Goal: Information Seeking & Learning: Learn about a topic

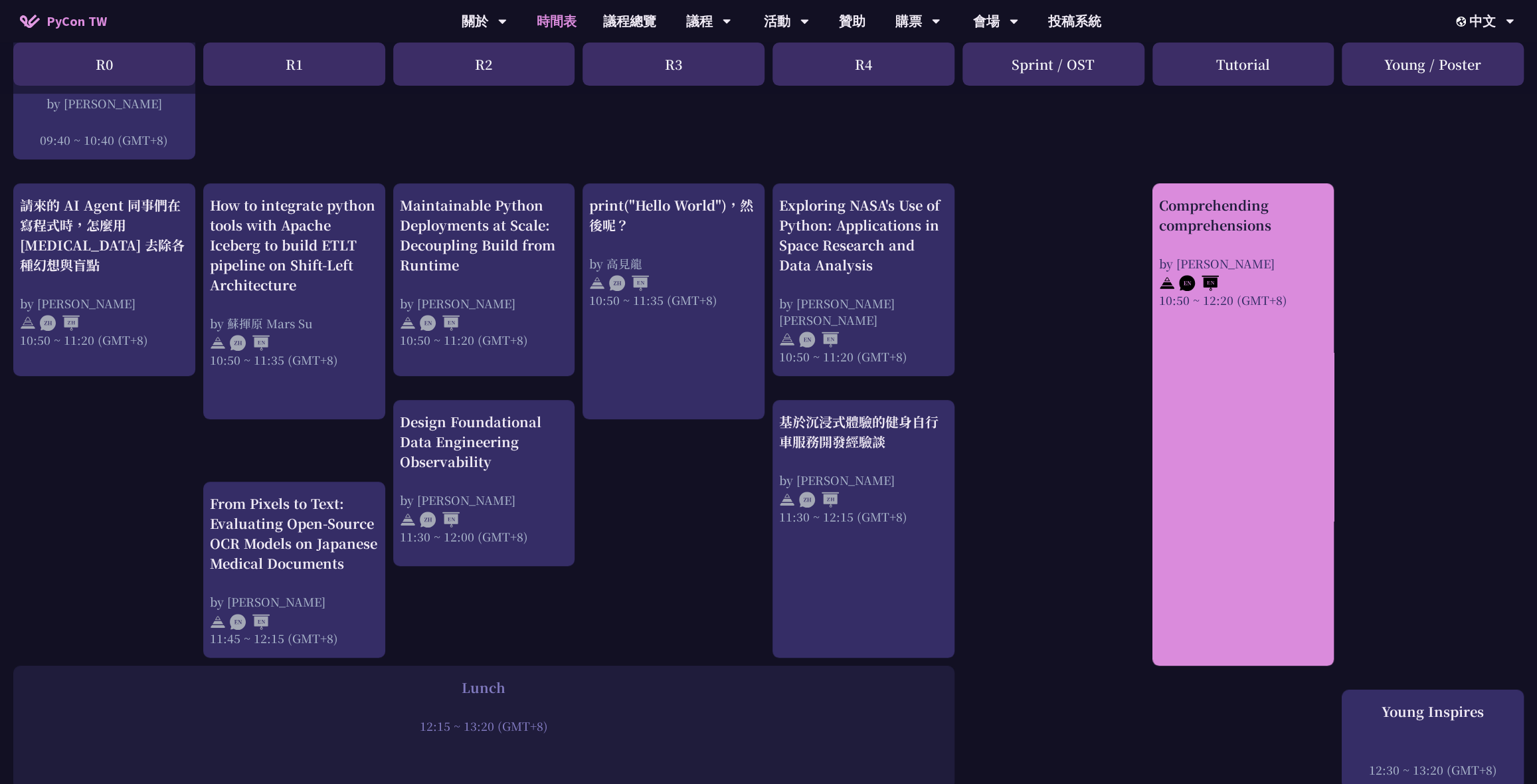
scroll to position [482, 0]
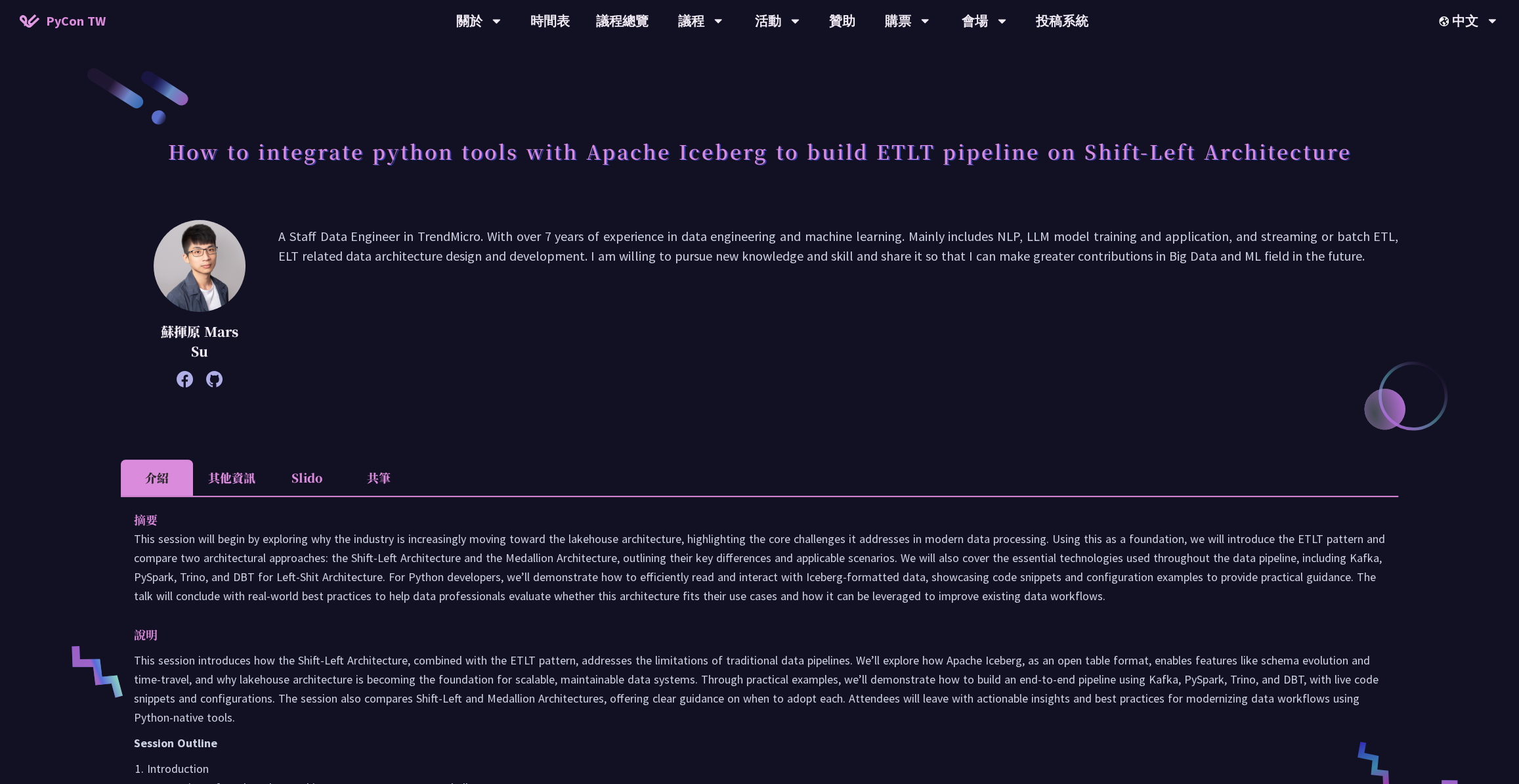
scroll to position [59, 0]
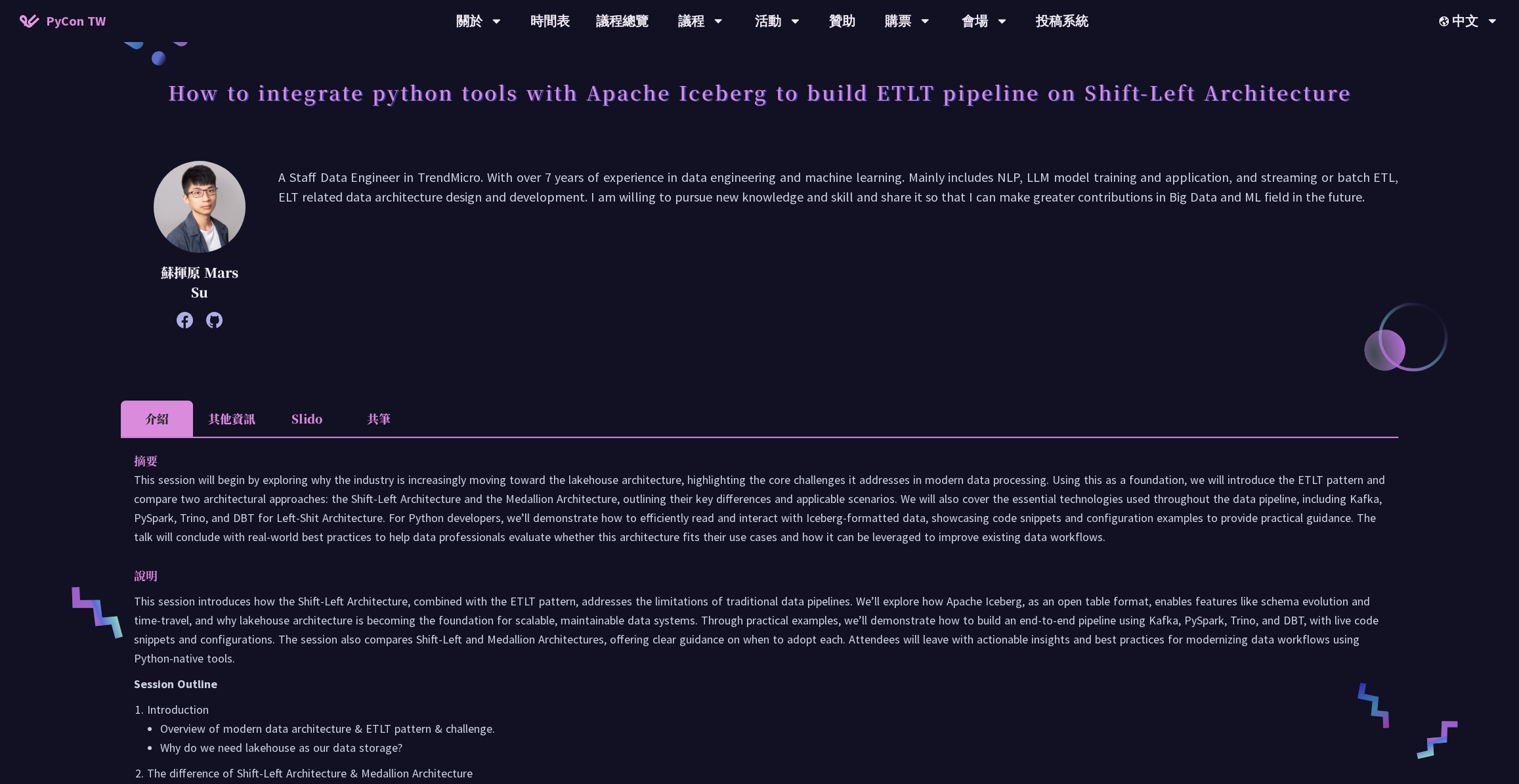
click at [442, 179] on p "A Staff Data Engineer in TrendMicro. With over 7 years of experience in data en…" at bounding box center [838, 244] width 1120 height 154
click at [571, 183] on p "A Staff Data Engineer in TrendMicro. With over 7 years of experience in data en…" at bounding box center [838, 244] width 1120 height 154
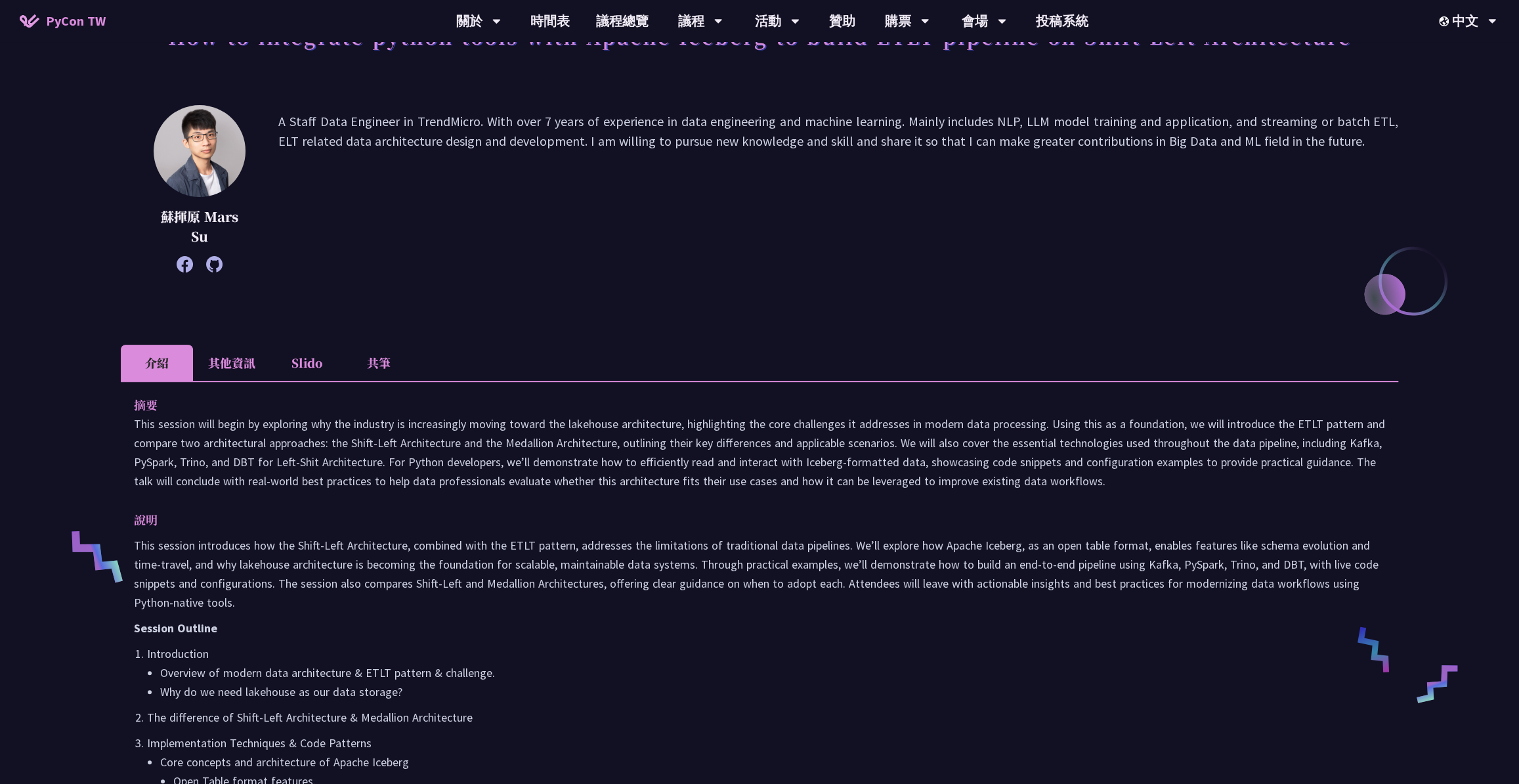
scroll to position [179, 0]
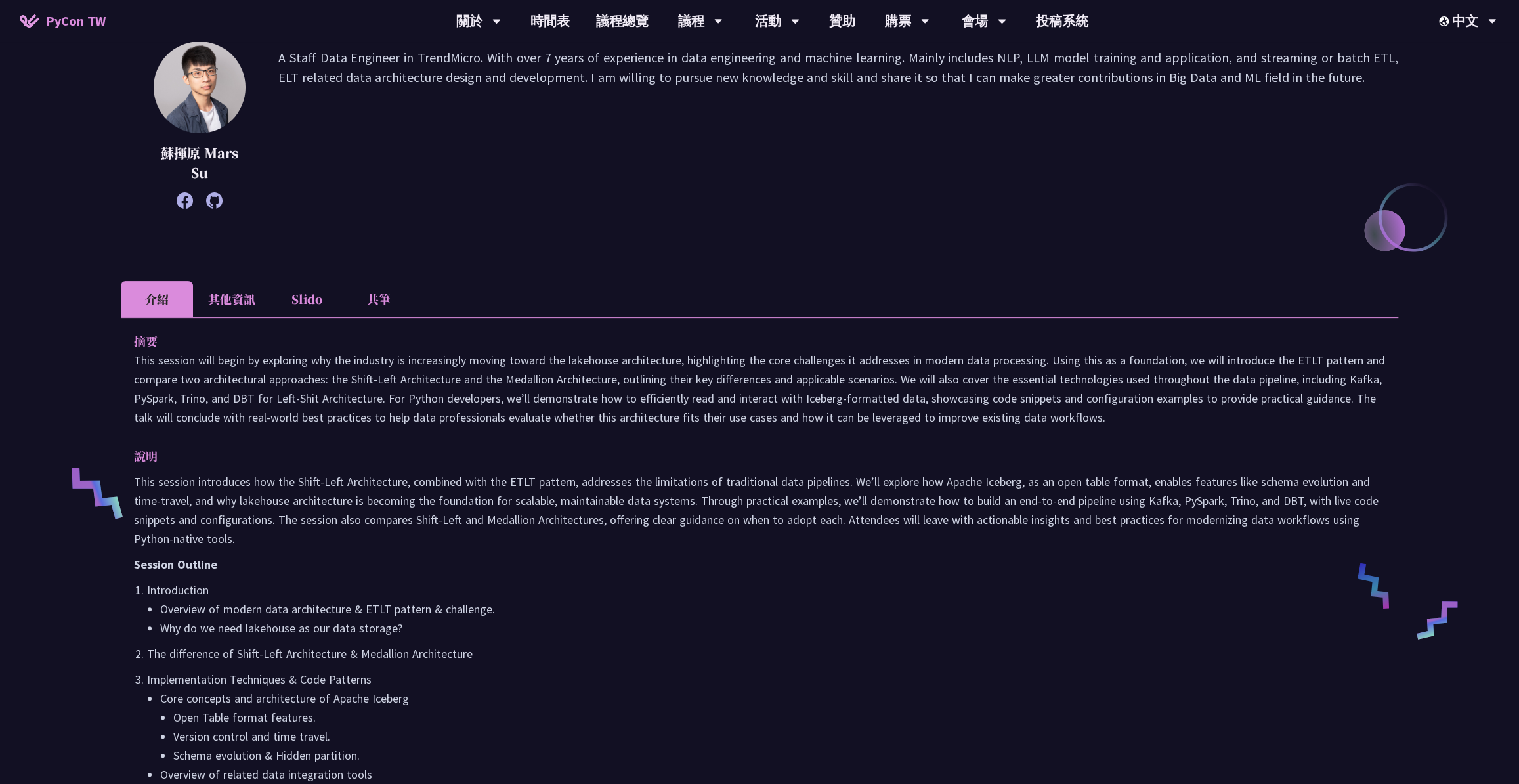
click at [1297, 351] on p "This session will begin by exploring why the industry is increasingly moving to…" at bounding box center [760, 389] width 1251 height 77
click at [1303, 357] on p "This session will begin by exploring why the industry is increasingly moving to…" at bounding box center [760, 389] width 1251 height 77
click at [211, 379] on p "This session will begin by exploring why the industry is increasingly moving to…" at bounding box center [760, 389] width 1251 height 77
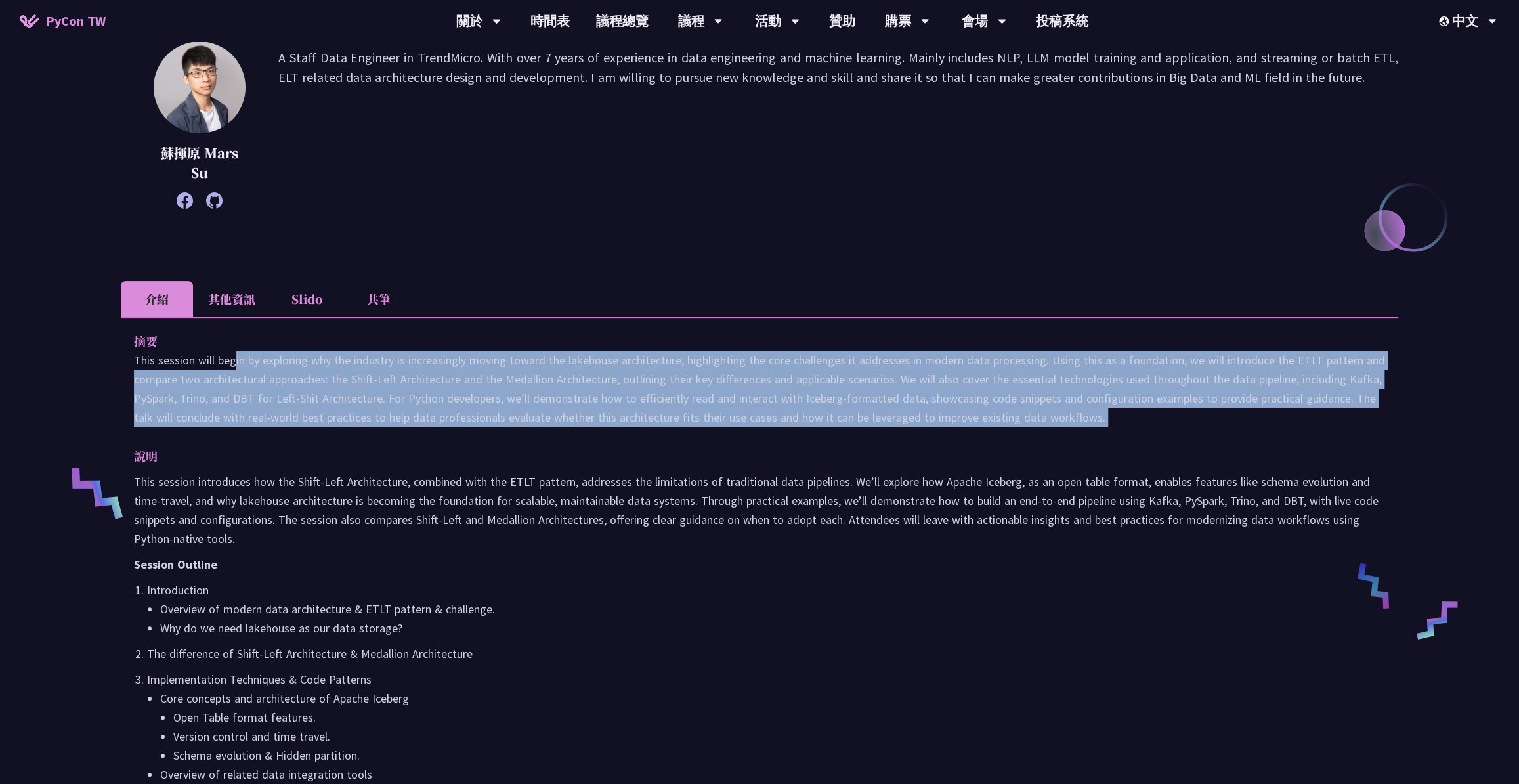
click at [211, 379] on p "This session will begin by exploring why the industry is increasingly moving to…" at bounding box center [760, 389] width 1251 height 77
click at [299, 389] on p "This session will begin by exploring why the industry is increasingly moving to…" at bounding box center [760, 389] width 1251 height 77
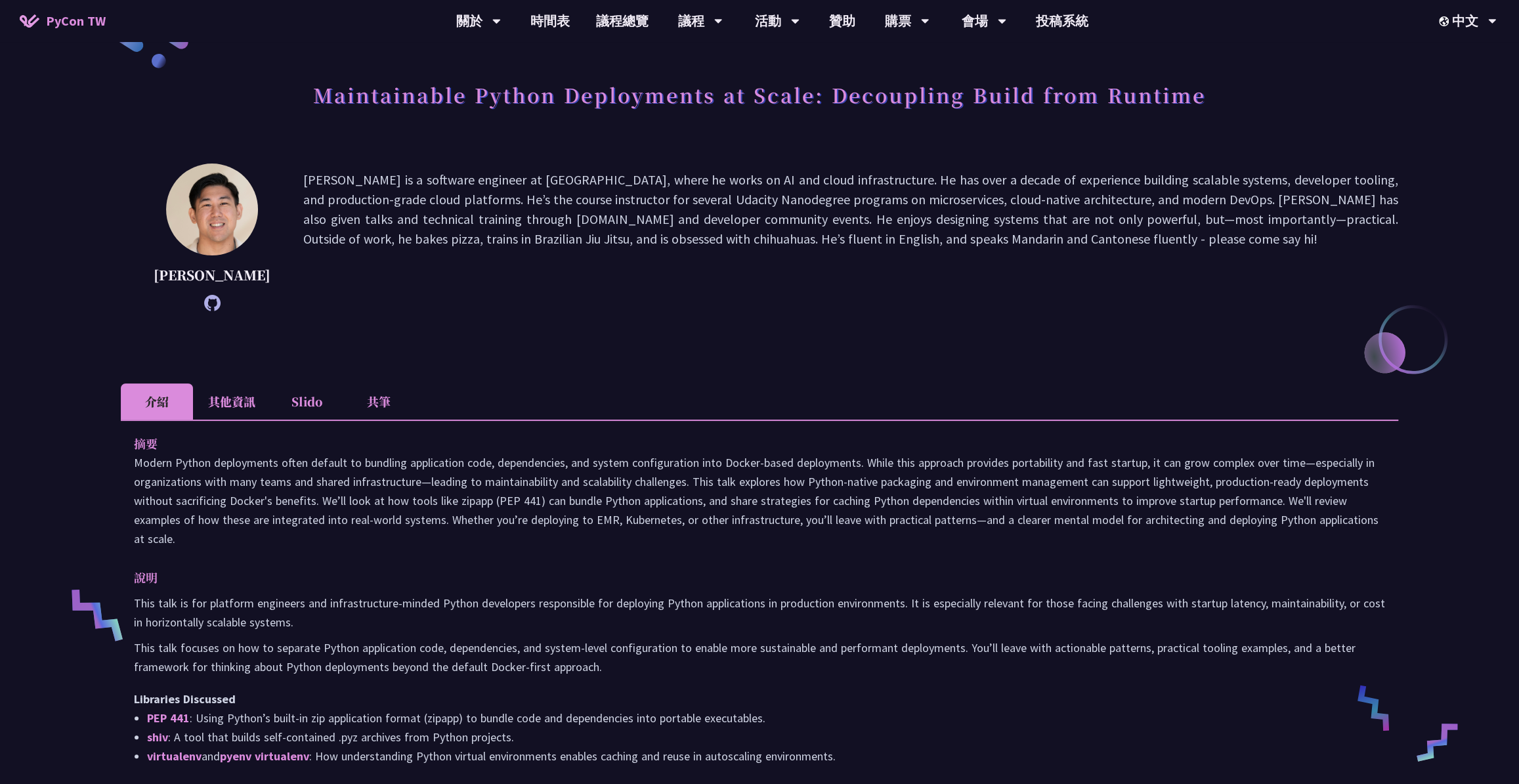
scroll to position [59, 0]
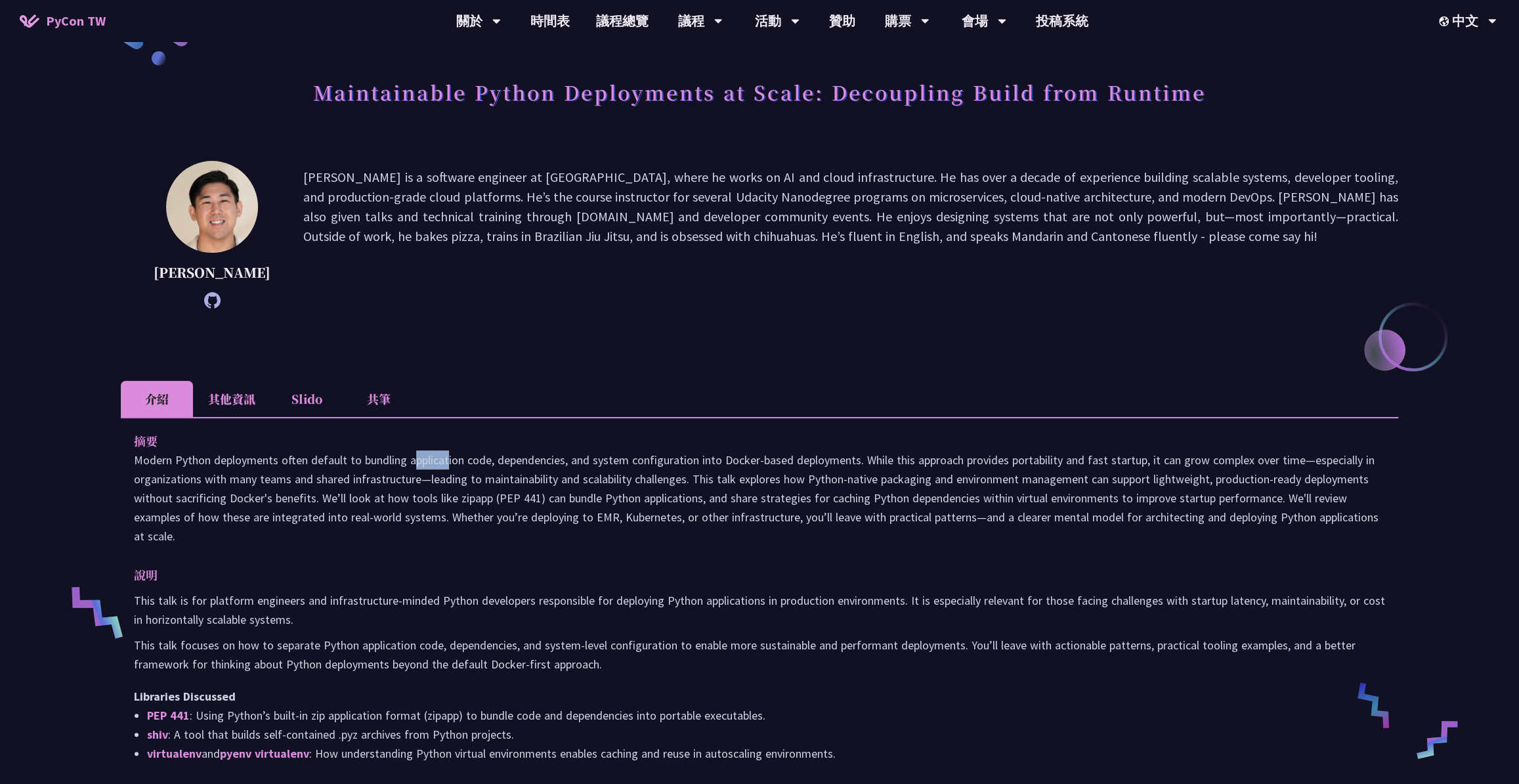
drag, startPoint x: 311, startPoint y: 459, endPoint x: 356, endPoint y: 459, distance: 45.0
click at [346, 459] on p at bounding box center [760, 498] width 1251 height 95
click at [361, 458] on p at bounding box center [760, 498] width 1251 height 95
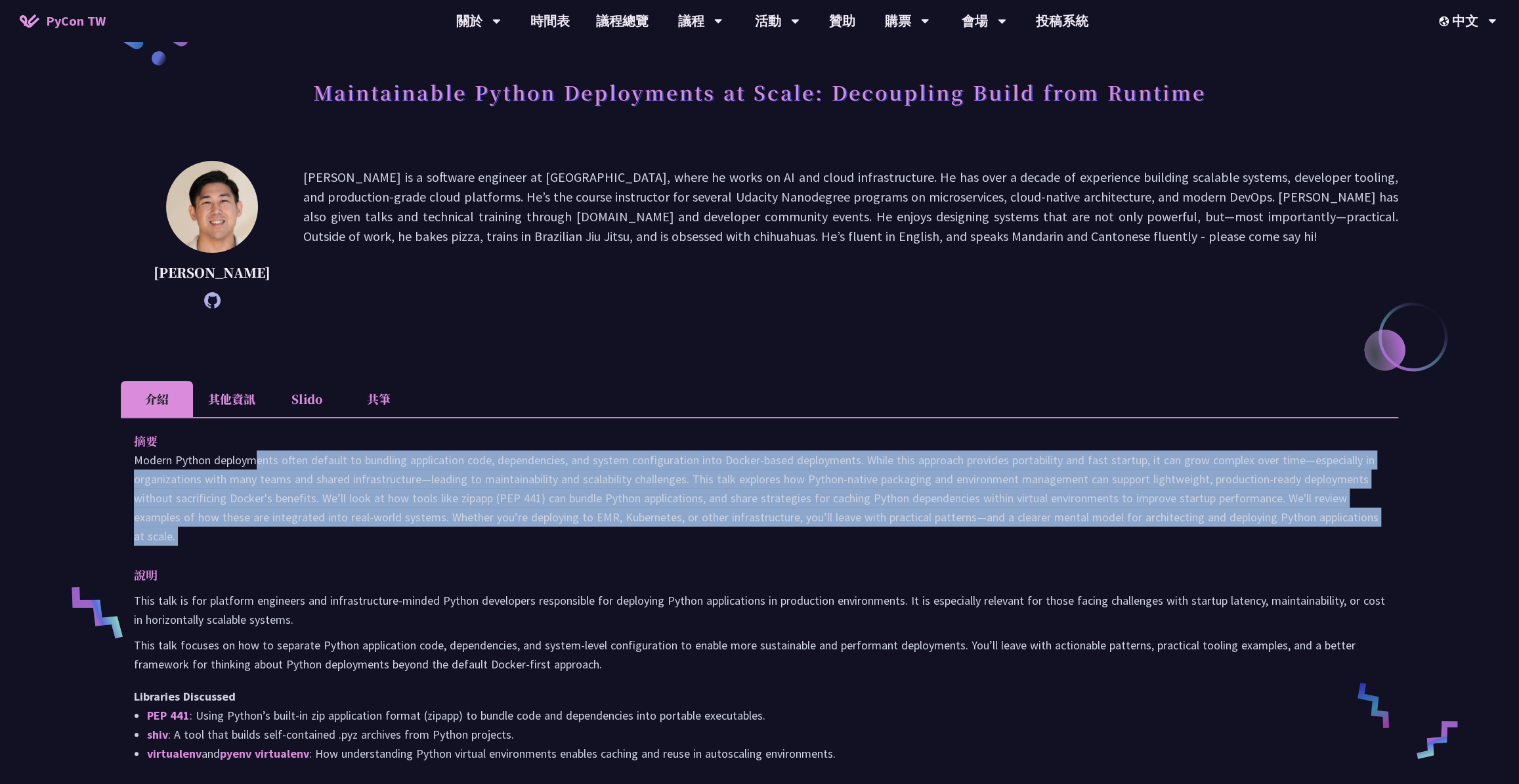
click at [361, 458] on p at bounding box center [760, 498] width 1251 height 95
click at [327, 455] on p at bounding box center [760, 498] width 1251 height 95
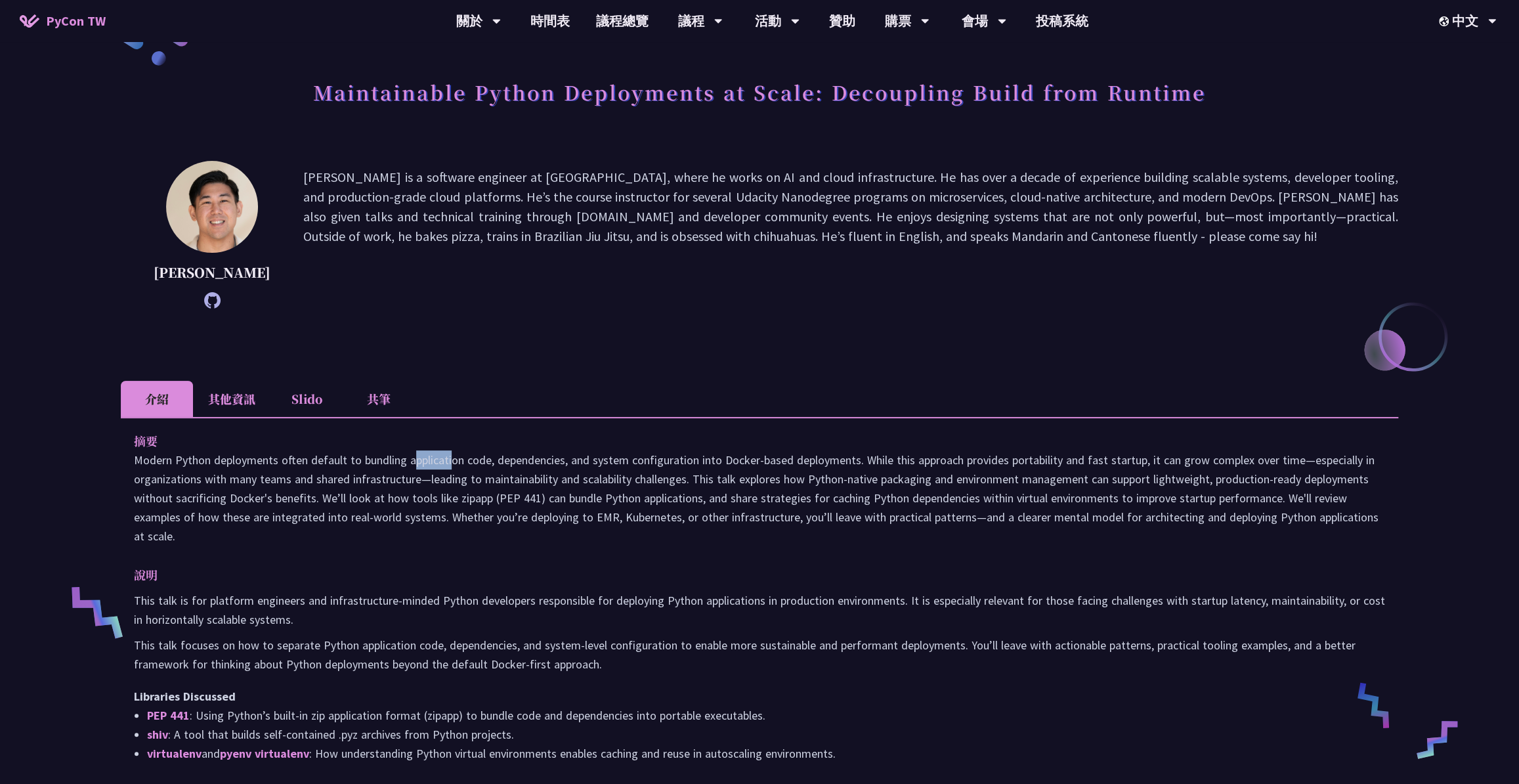
click at [327, 455] on p at bounding box center [760, 498] width 1251 height 95
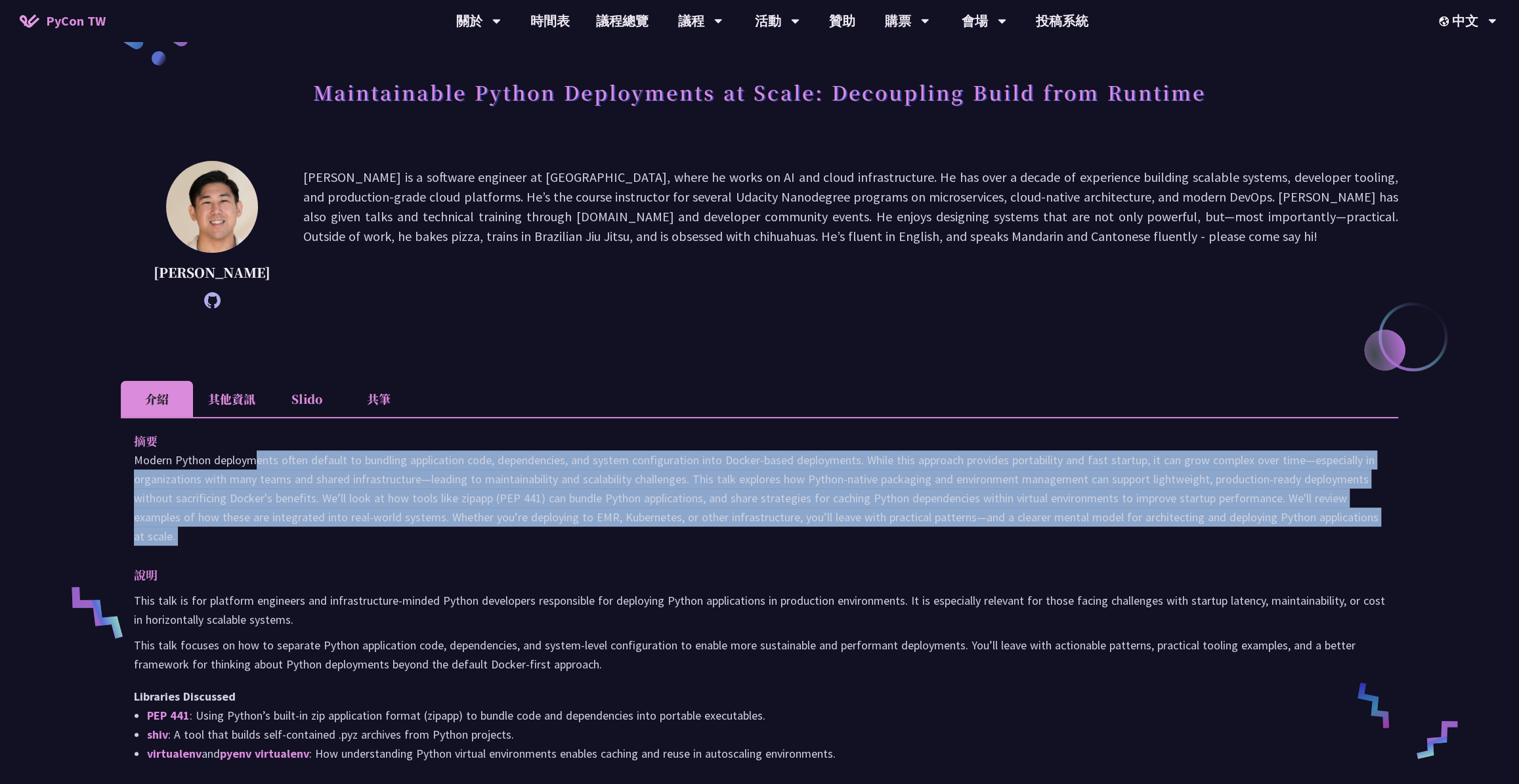
click at [327, 456] on p at bounding box center [760, 498] width 1251 height 95
click at [389, 456] on p at bounding box center [760, 498] width 1251 height 95
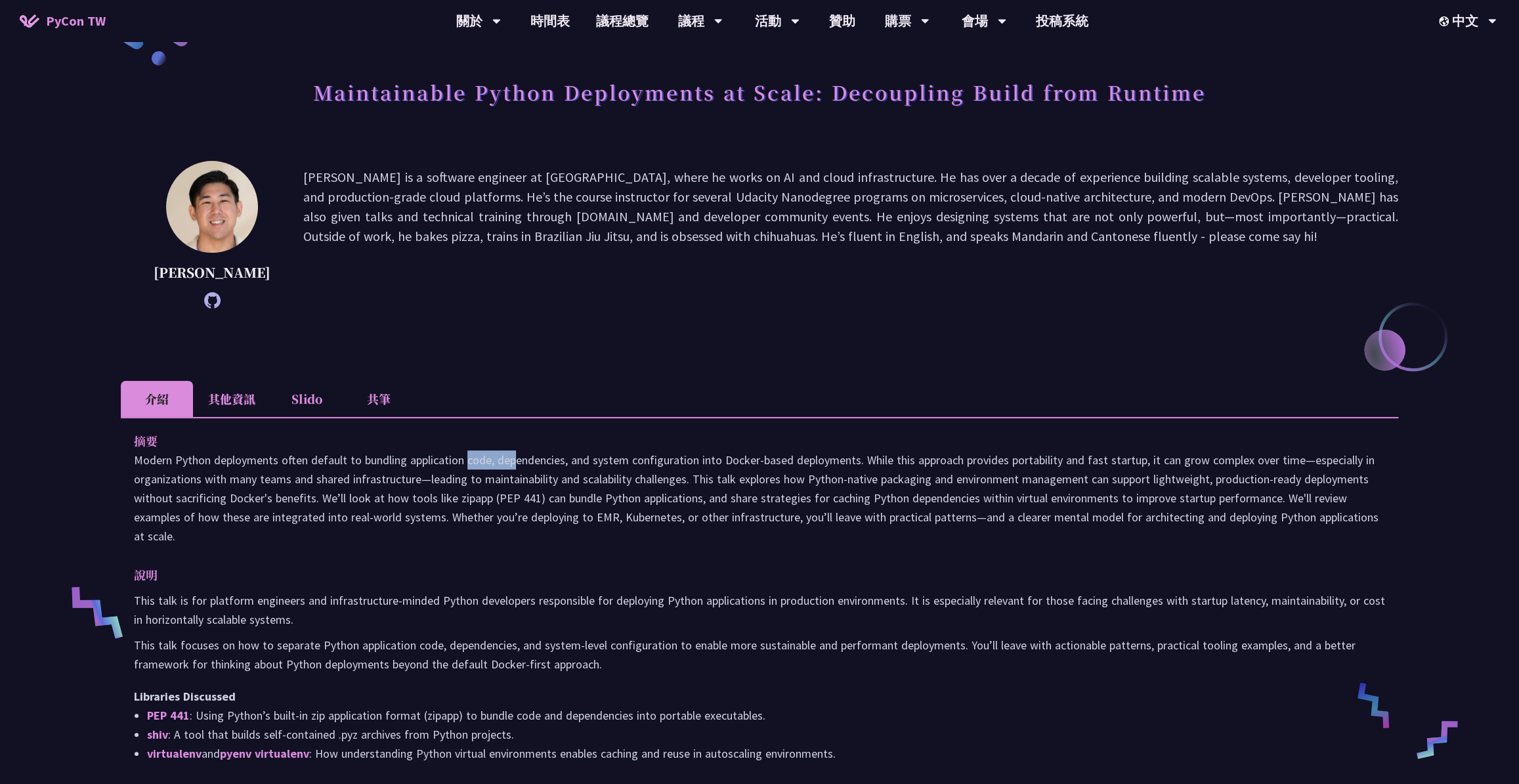
click at [389, 456] on p at bounding box center [760, 498] width 1251 height 95
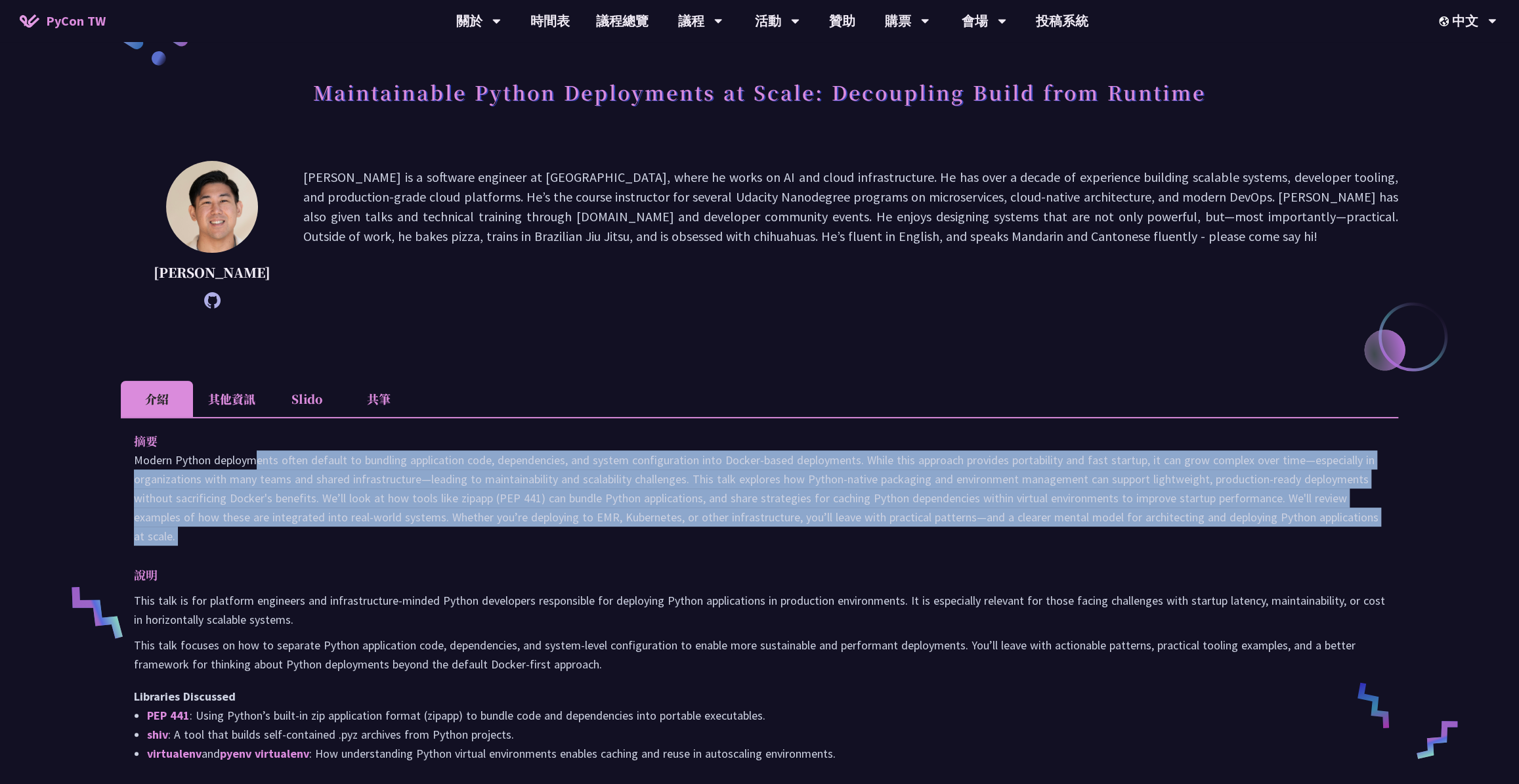
click at [389, 456] on p at bounding box center [760, 498] width 1251 height 95
click at [411, 462] on p at bounding box center [760, 498] width 1251 height 95
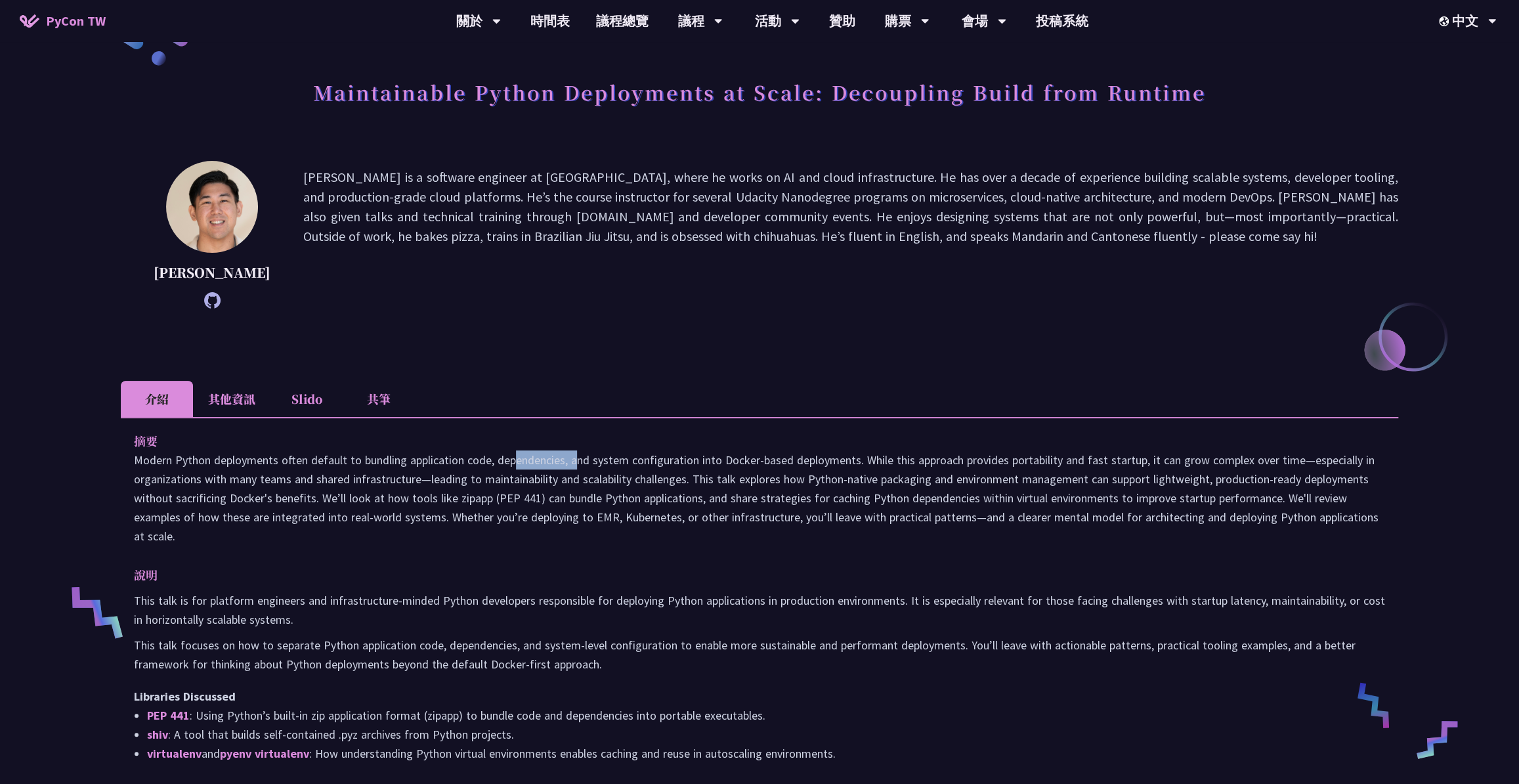
click at [411, 462] on p at bounding box center [760, 498] width 1251 height 95
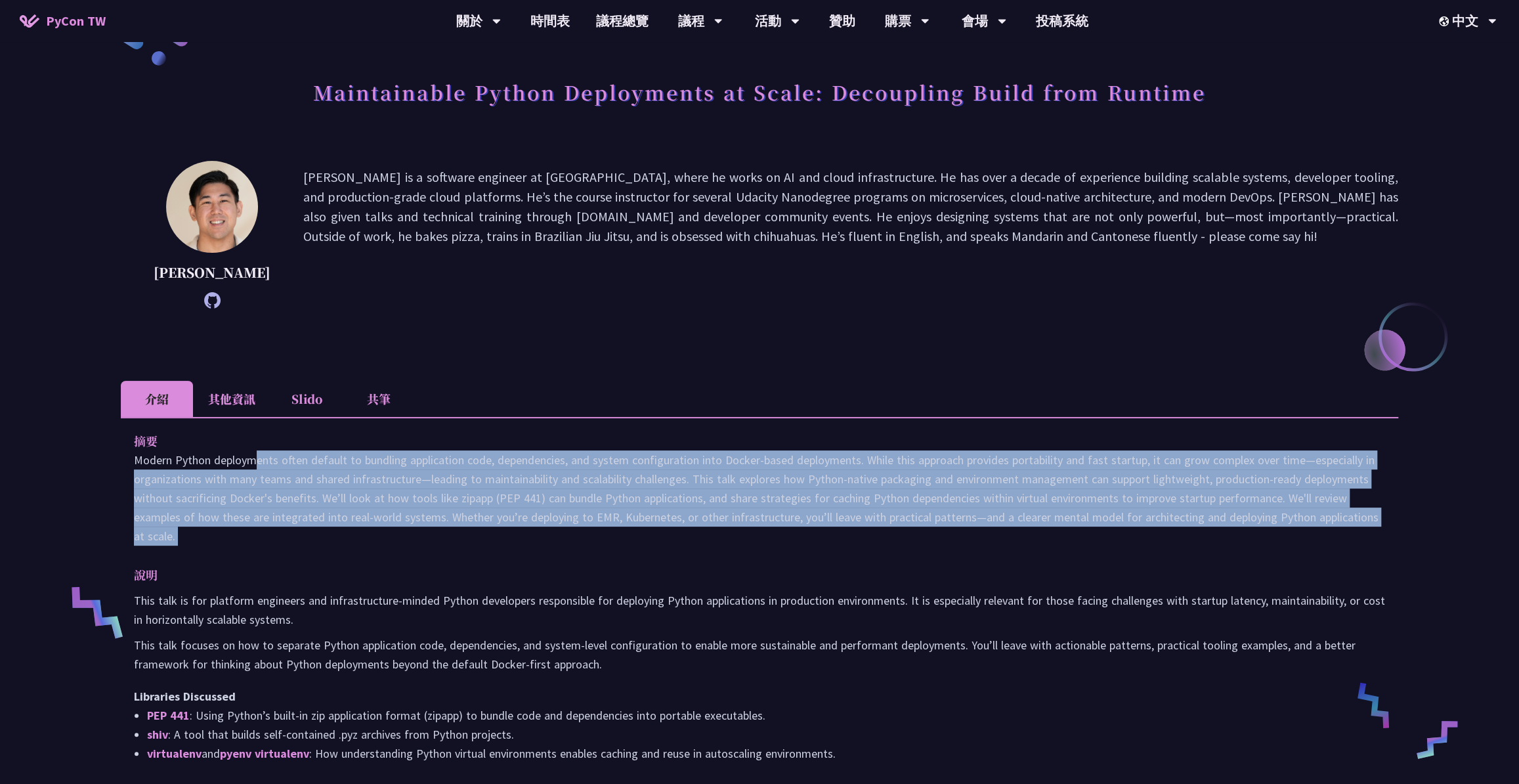
click at [413, 463] on p at bounding box center [760, 498] width 1251 height 95
click at [470, 463] on p at bounding box center [760, 498] width 1251 height 95
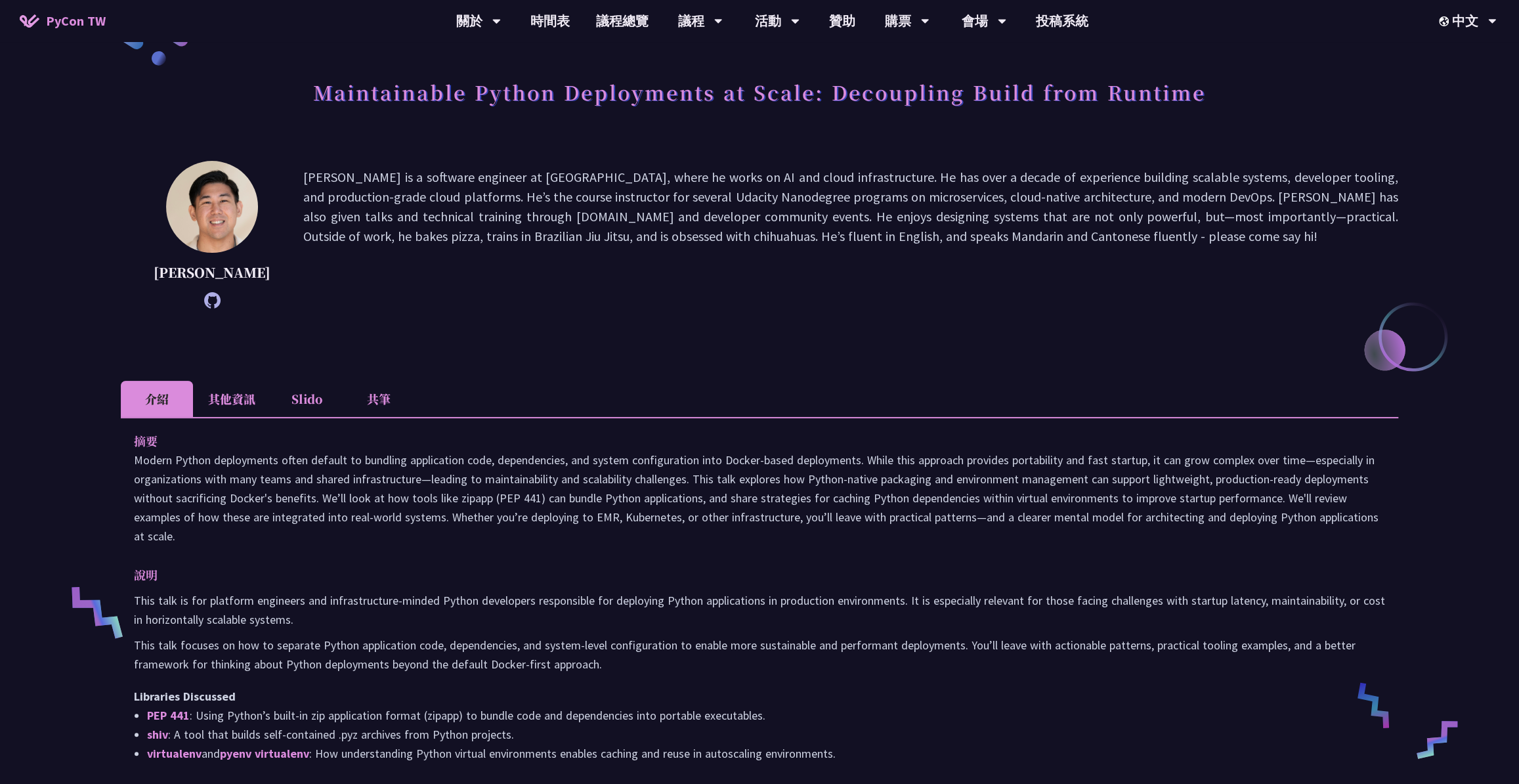
click at [453, 459] on p at bounding box center [760, 498] width 1251 height 95
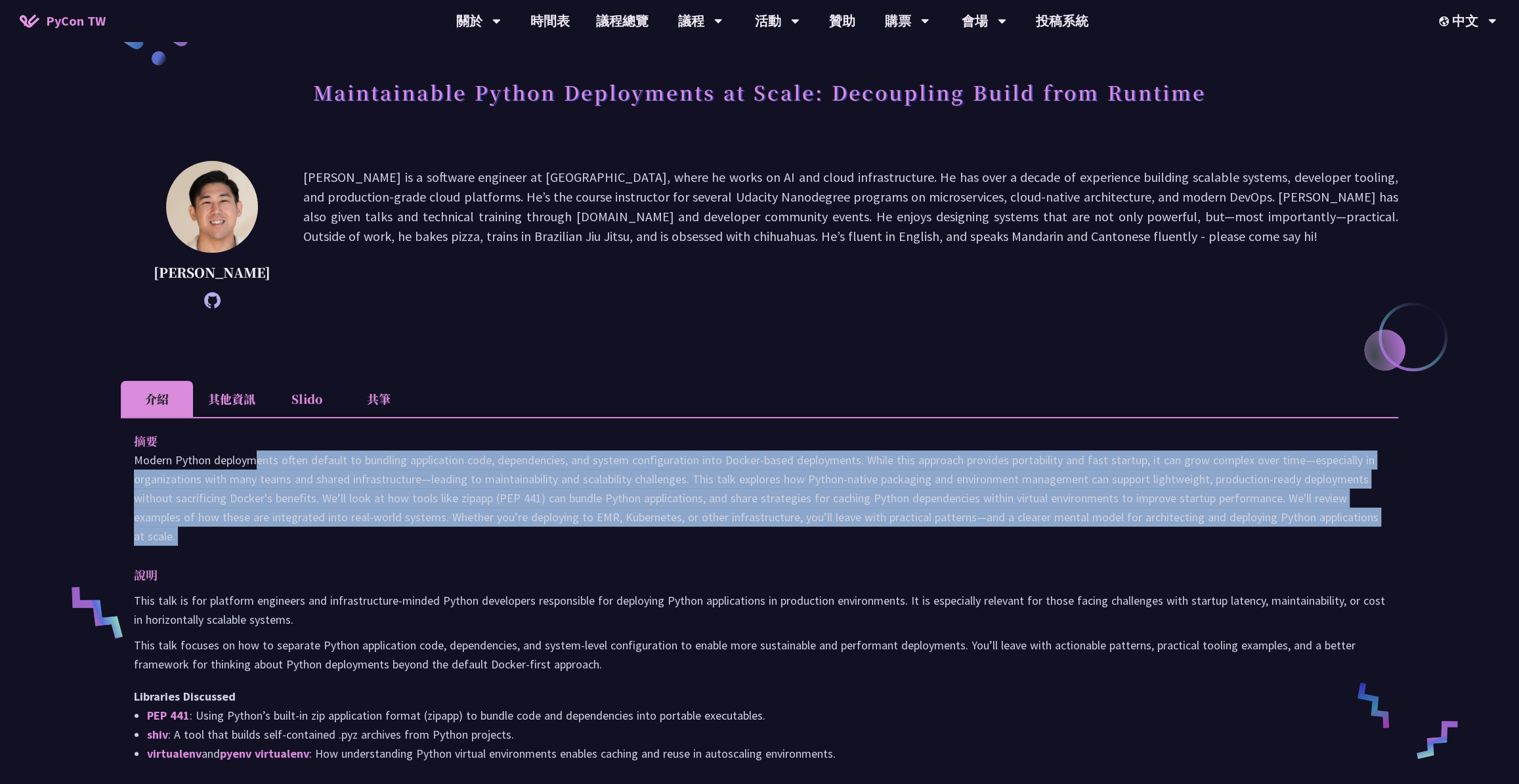
click at [453, 459] on p at bounding box center [760, 498] width 1251 height 95
click at [508, 466] on p at bounding box center [760, 498] width 1251 height 95
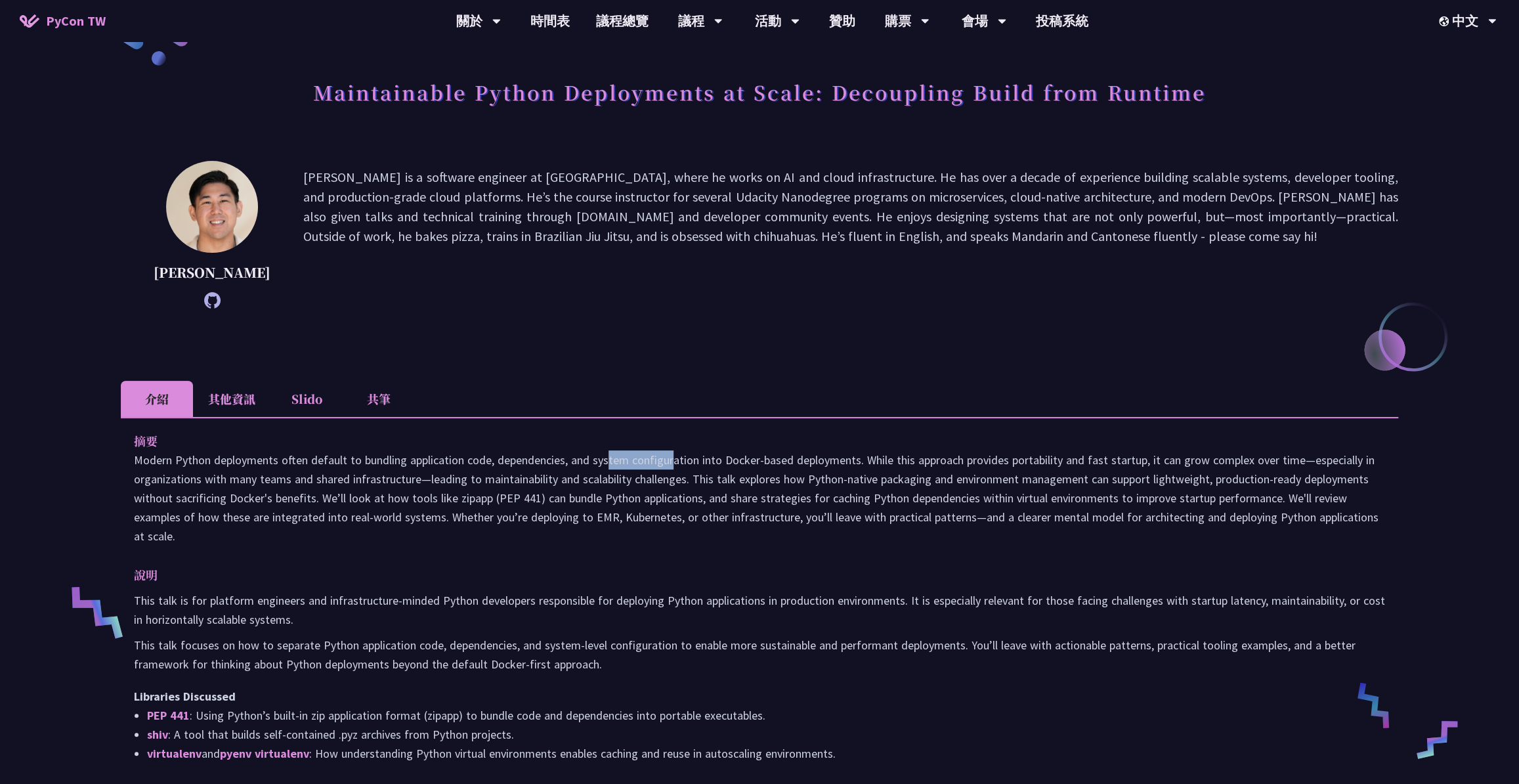
click at [508, 466] on p at bounding box center [760, 498] width 1251 height 95
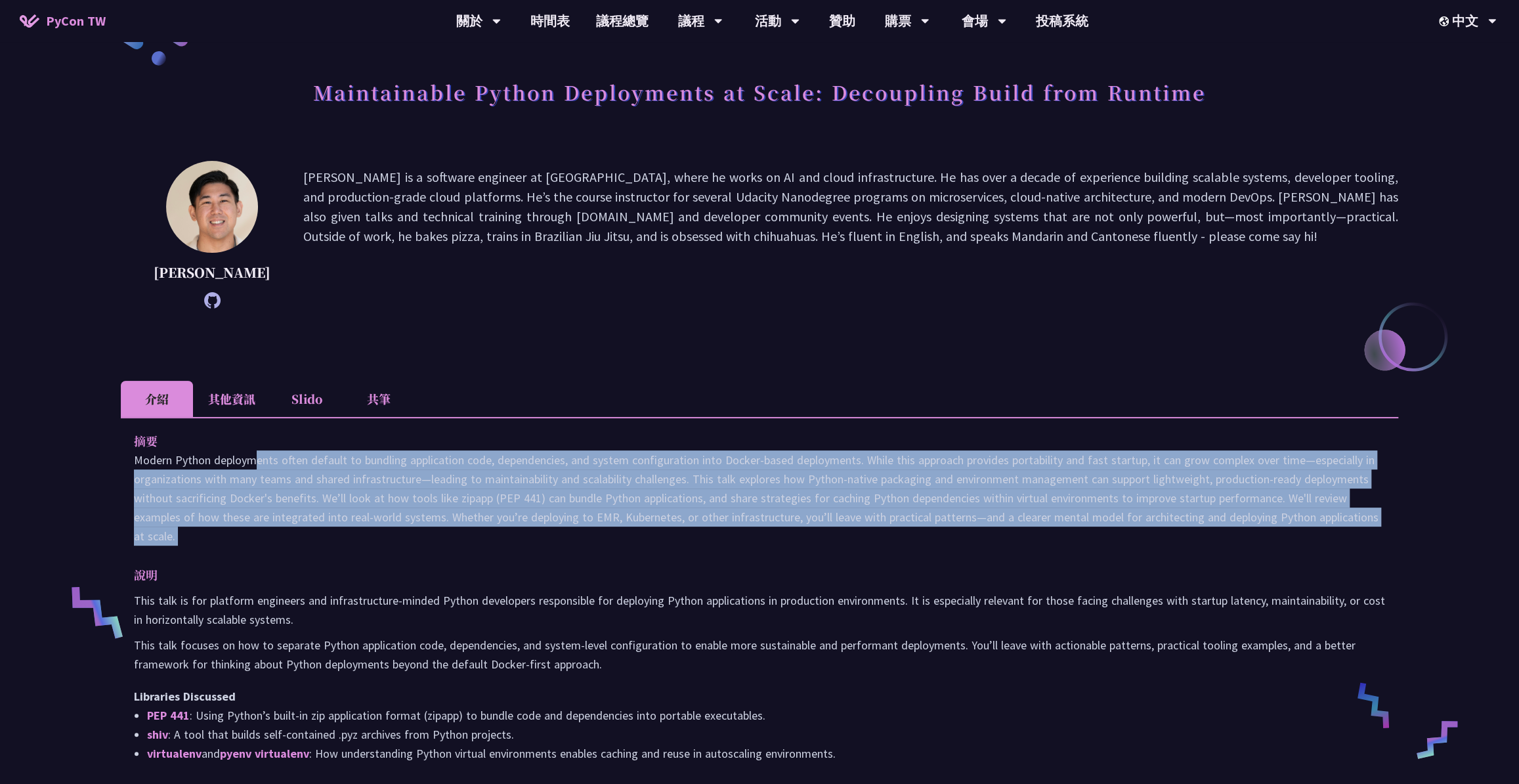
click at [508, 466] on p at bounding box center [760, 498] width 1251 height 95
click at [575, 482] on p at bounding box center [760, 498] width 1251 height 95
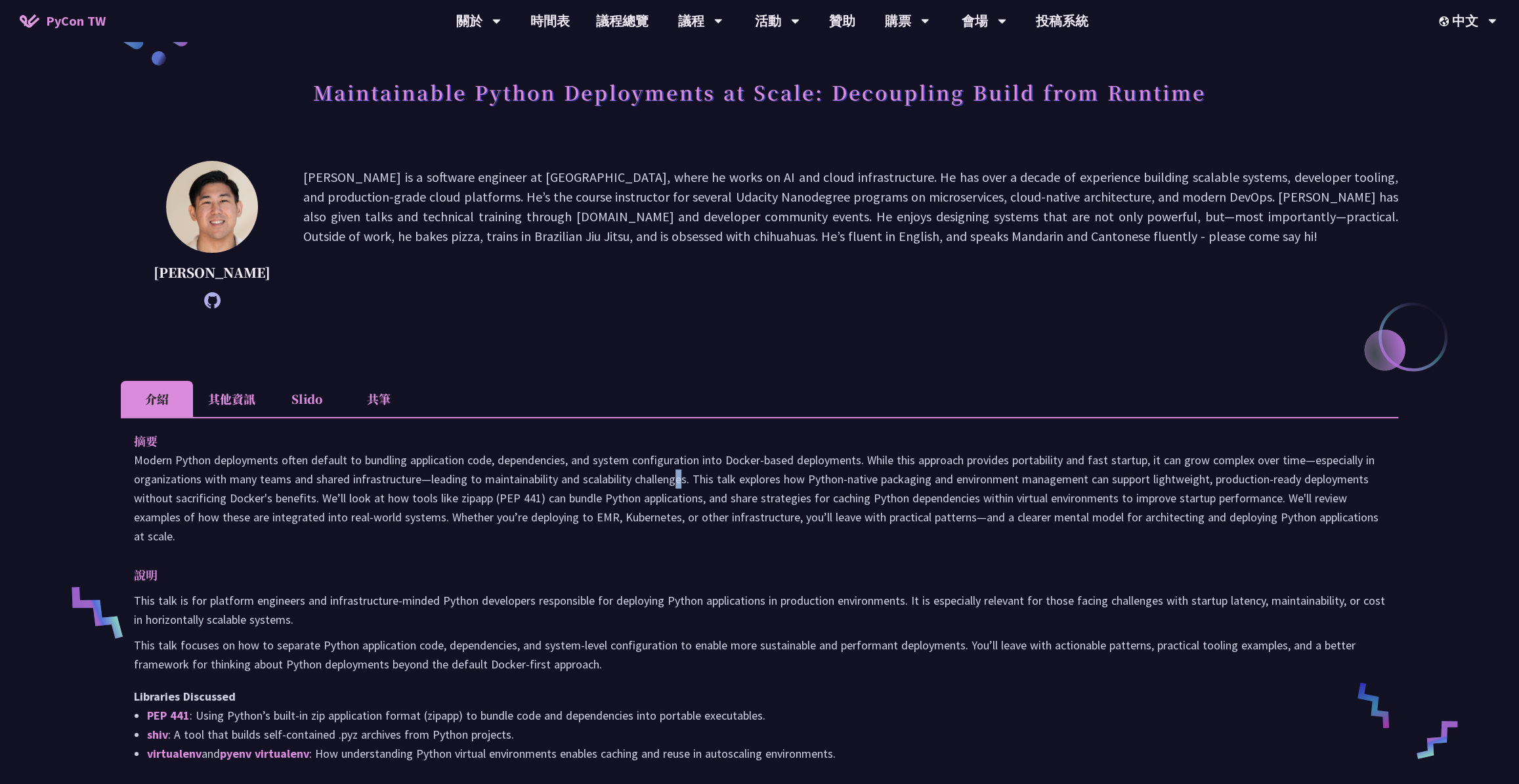
click at [575, 482] on p at bounding box center [760, 498] width 1251 height 95
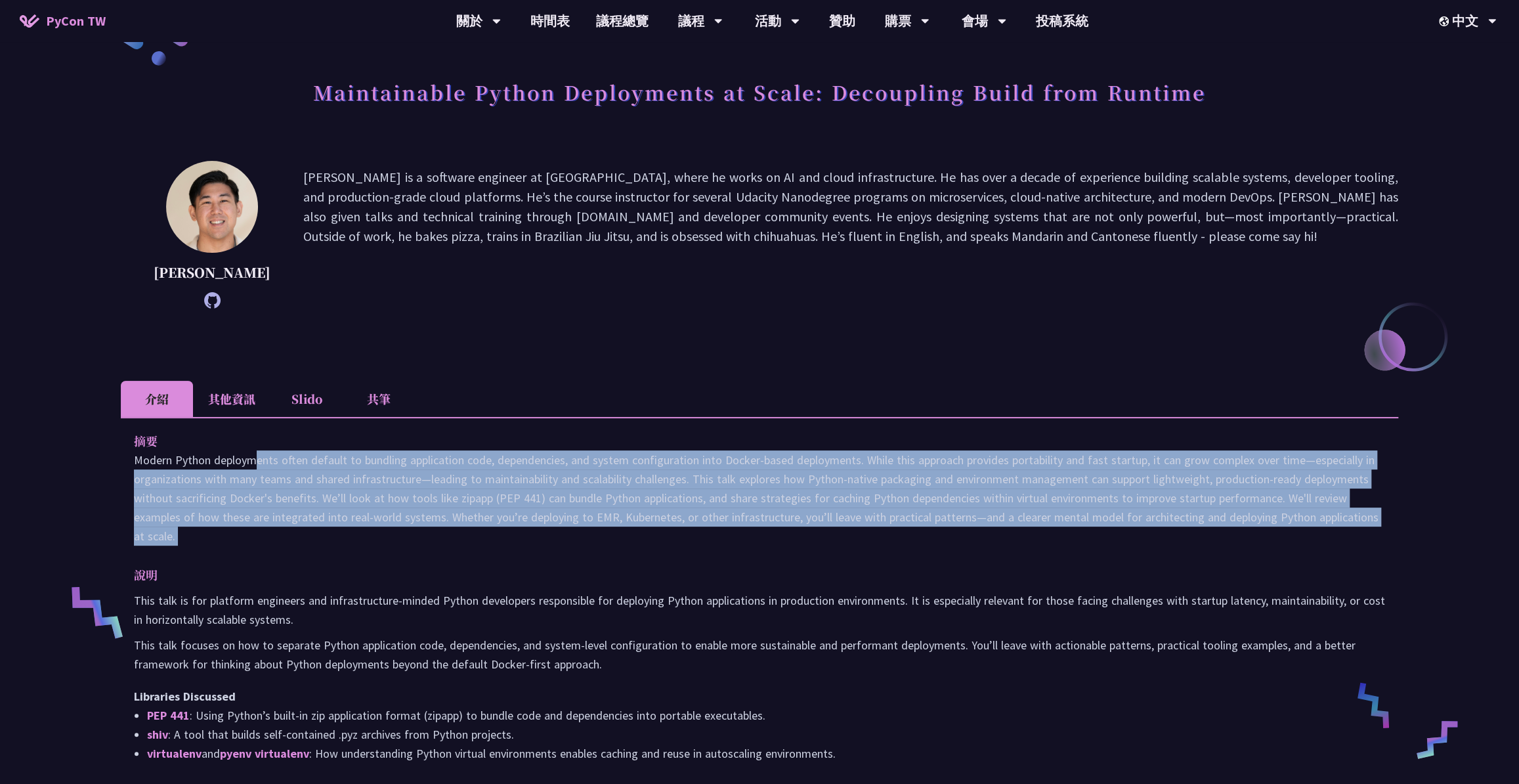
click at [575, 482] on p at bounding box center [760, 498] width 1251 height 95
click at [558, 495] on p at bounding box center [760, 498] width 1251 height 95
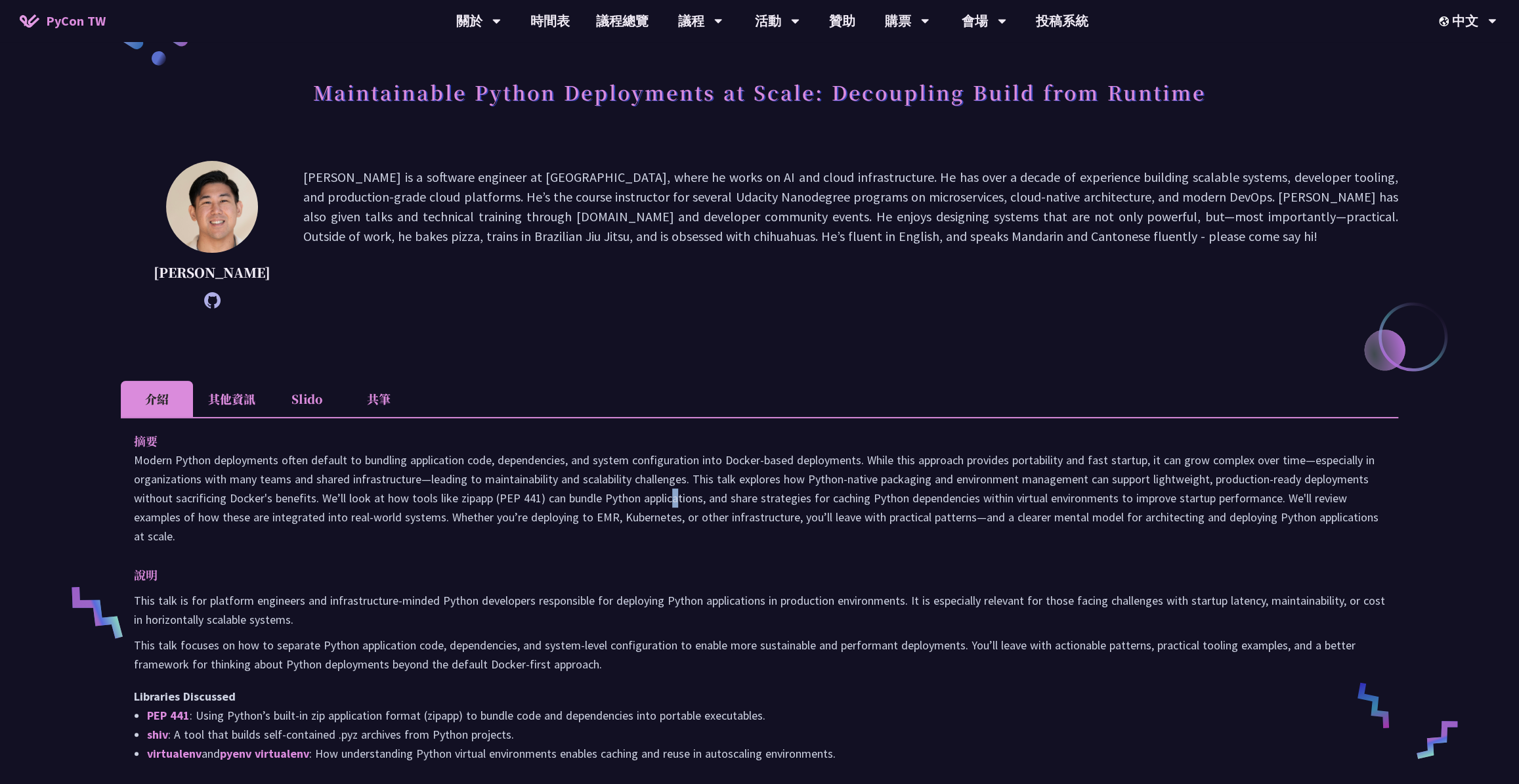
click at [558, 495] on p at bounding box center [760, 498] width 1251 height 95
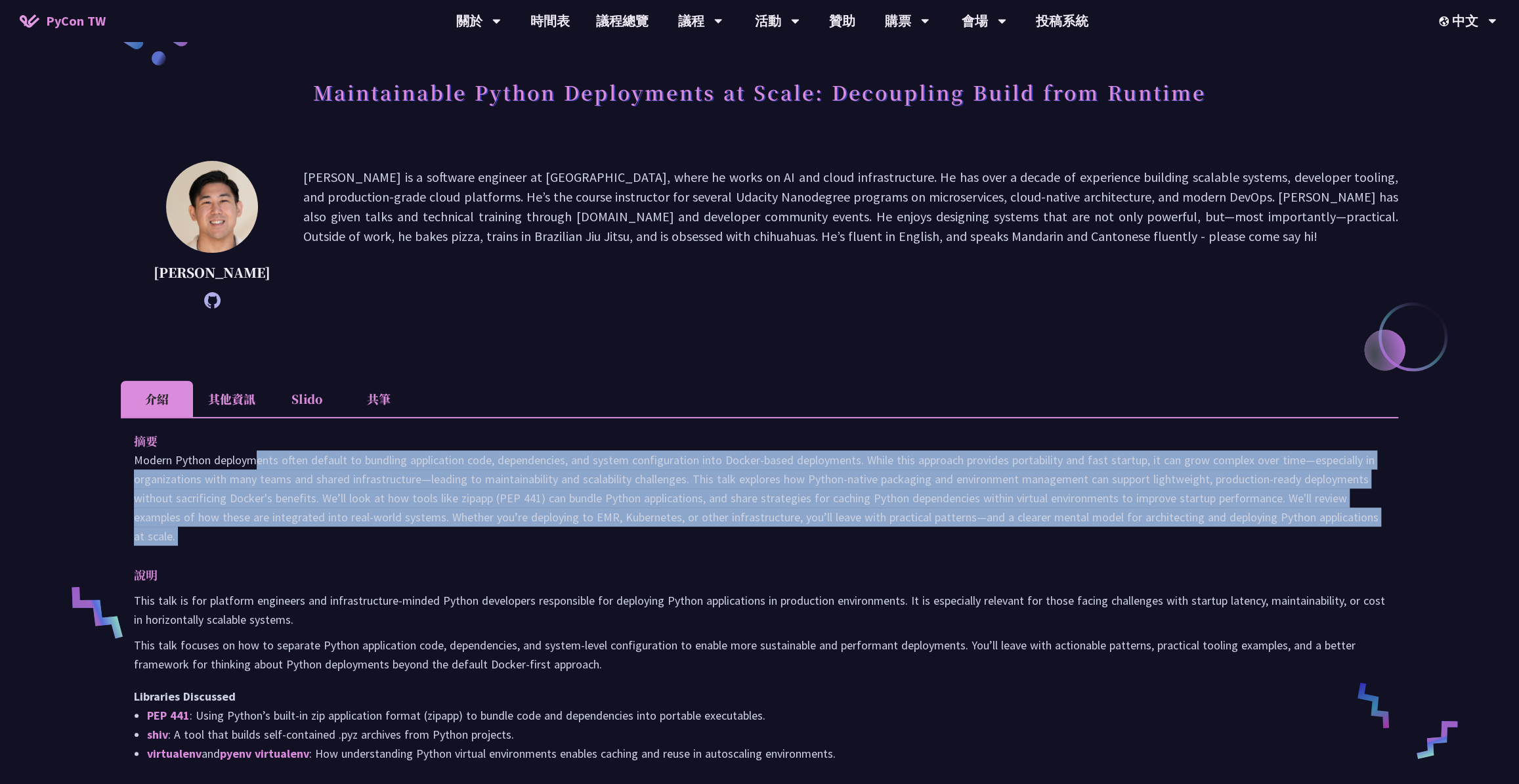
click at [558, 495] on p at bounding box center [760, 498] width 1251 height 95
click at [532, 524] on p at bounding box center [760, 498] width 1251 height 95
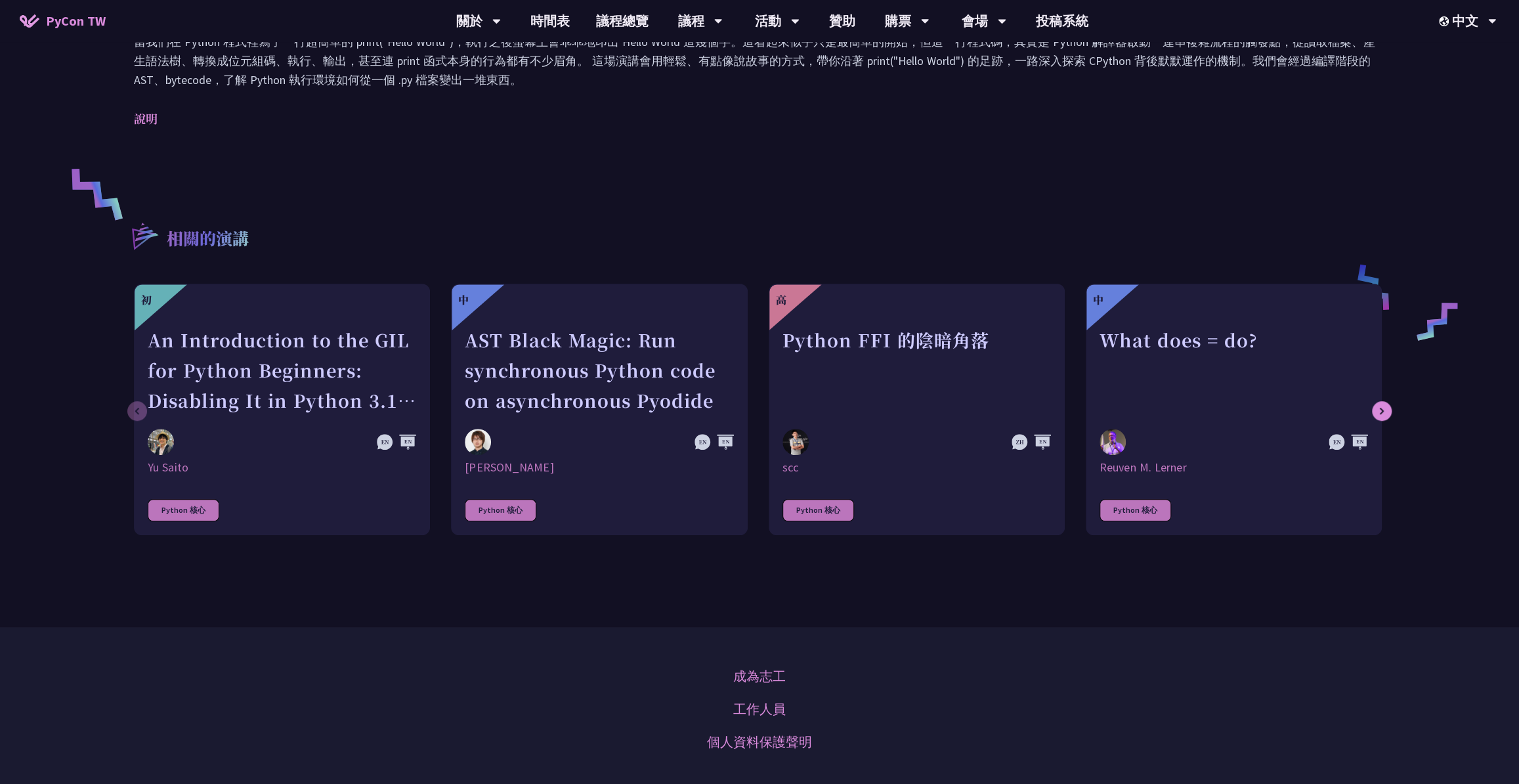
scroll to position [808, 0]
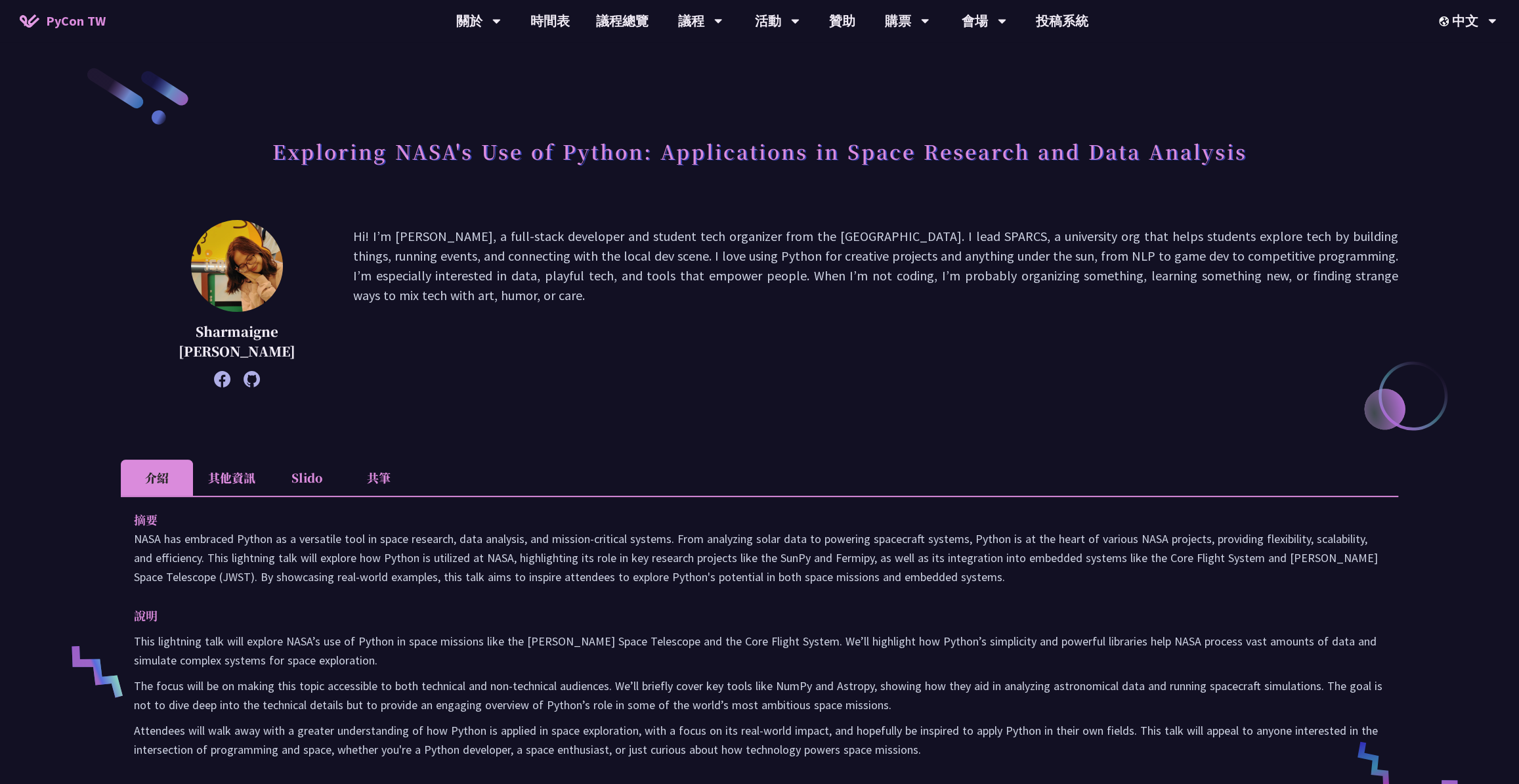
click at [321, 539] on p "NASA has embraced Python as a versatile tool in space research, data analysis, …" at bounding box center [760, 557] width 1251 height 57
click at [322, 539] on p "NASA has embraced Python as a versatile tool in space research, data analysis, …" at bounding box center [760, 557] width 1251 height 57
drag, startPoint x: 322, startPoint y: 539, endPoint x: 512, endPoint y: 480, distance: 198.9
click at [554, 472] on div "介紹 其他資訊 Slido 共筆 摘要 NASA has embraced Python as a versatile tool in space resea…" at bounding box center [759, 625] width 1277 height 332
click at [302, 544] on p "NASA has embraced Python as a versatile tool in space research, data analysis, …" at bounding box center [760, 557] width 1251 height 57
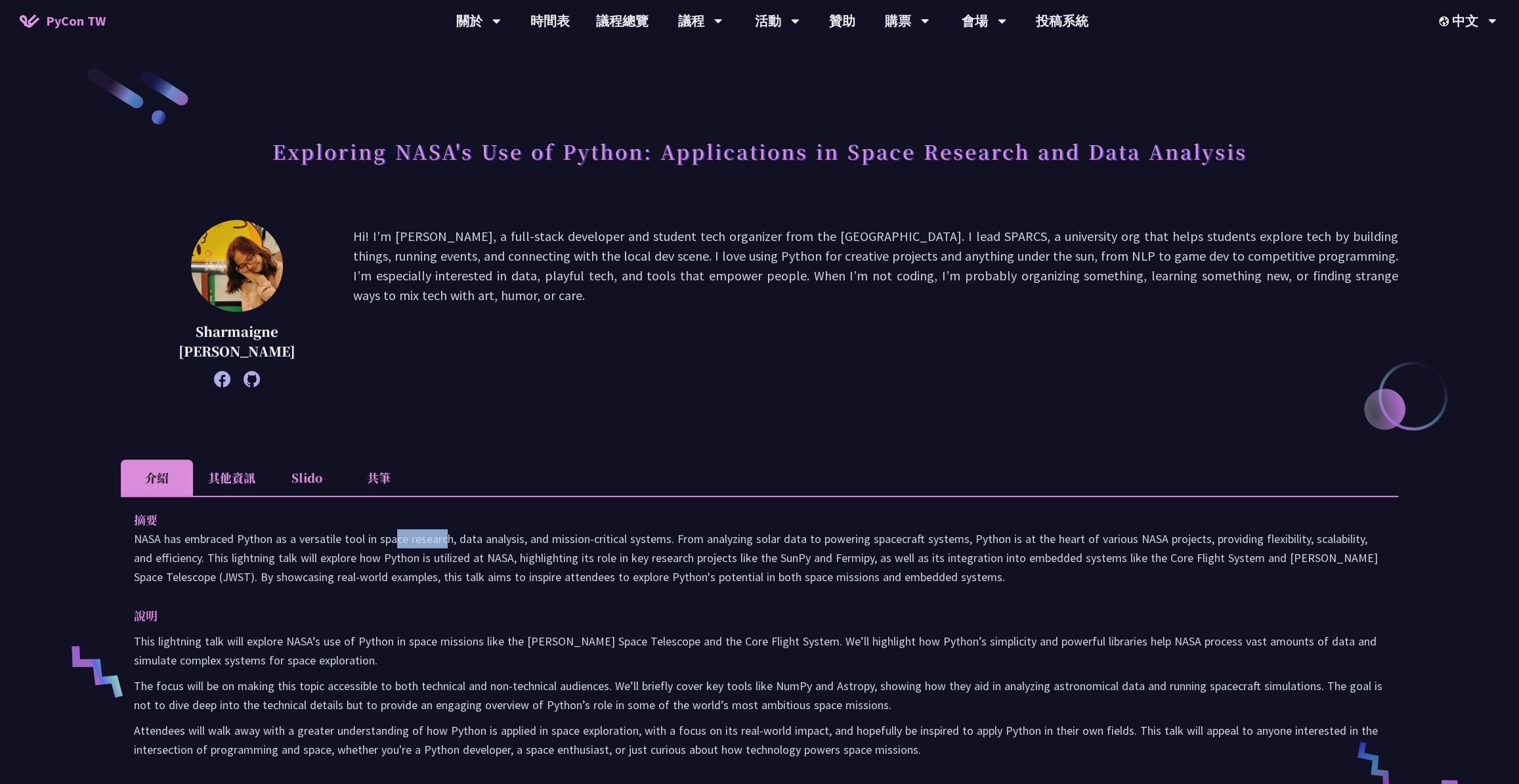
click at [302, 544] on p "NASA has embraced Python as a versatile tool in space research, data analysis, …" at bounding box center [760, 557] width 1251 height 57
click at [552, 521] on p "摘要" at bounding box center [747, 519] width 1225 height 19
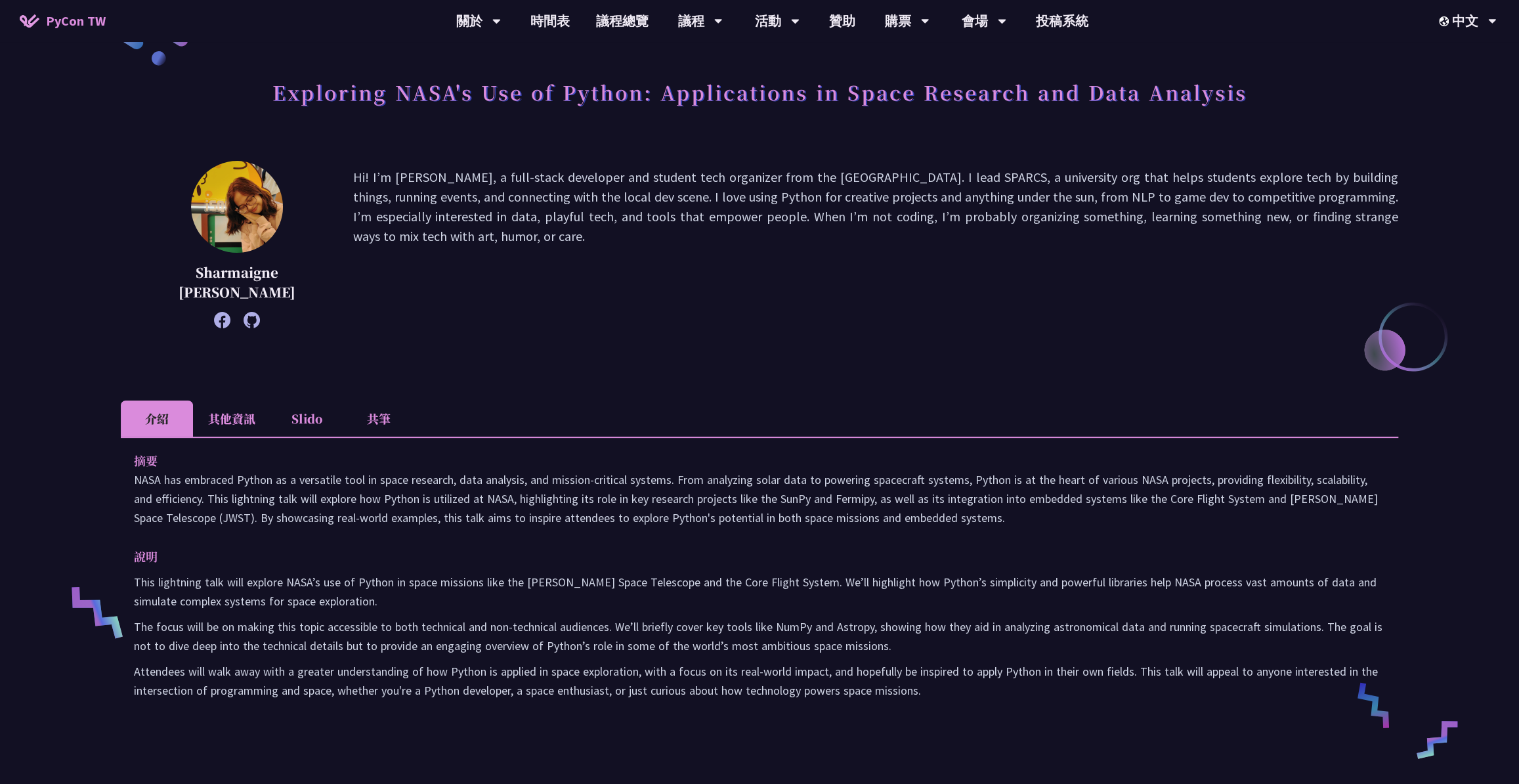
scroll to position [119, 0]
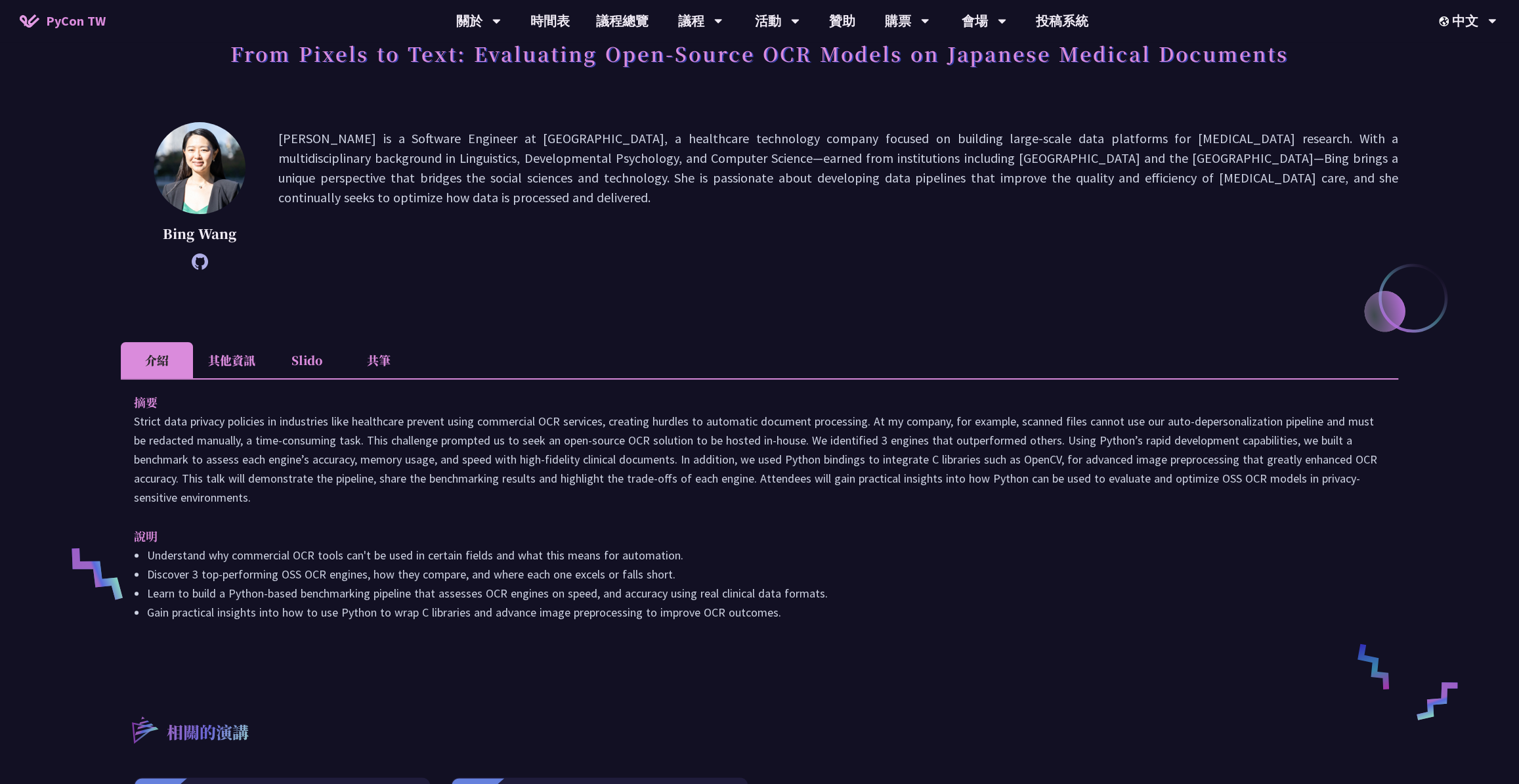
scroll to position [119, 0]
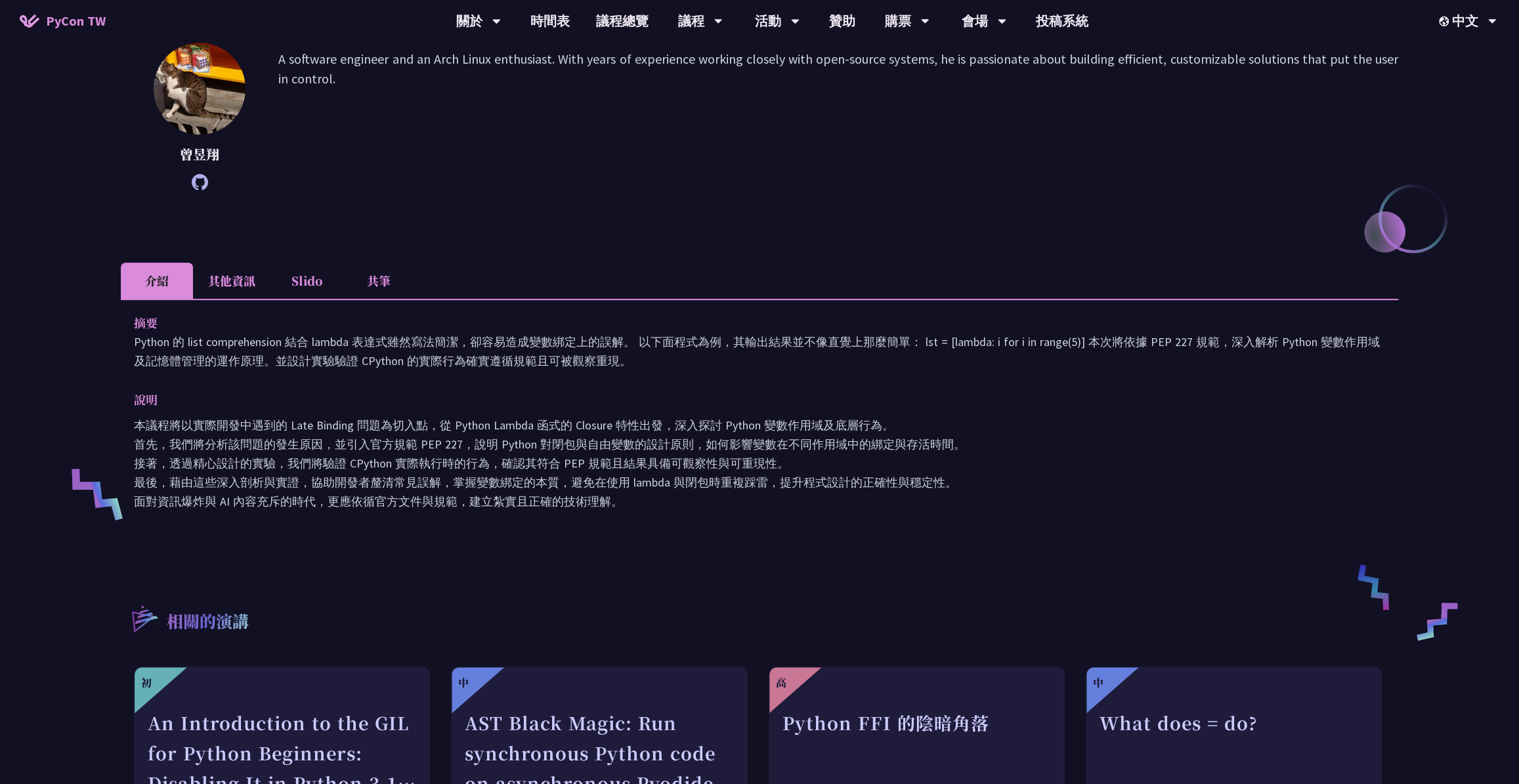
scroll to position [179, 0]
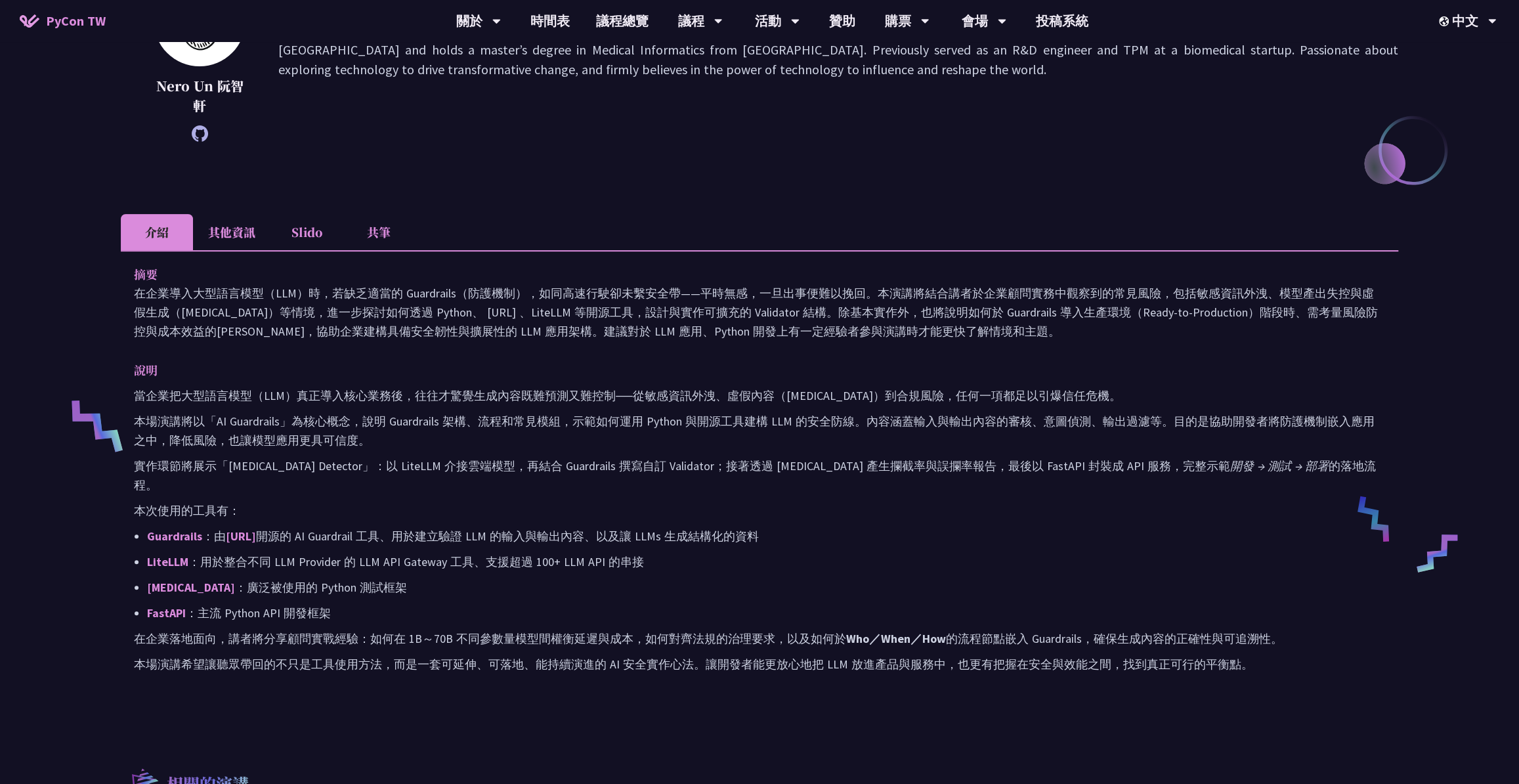
scroll to position [357, 0]
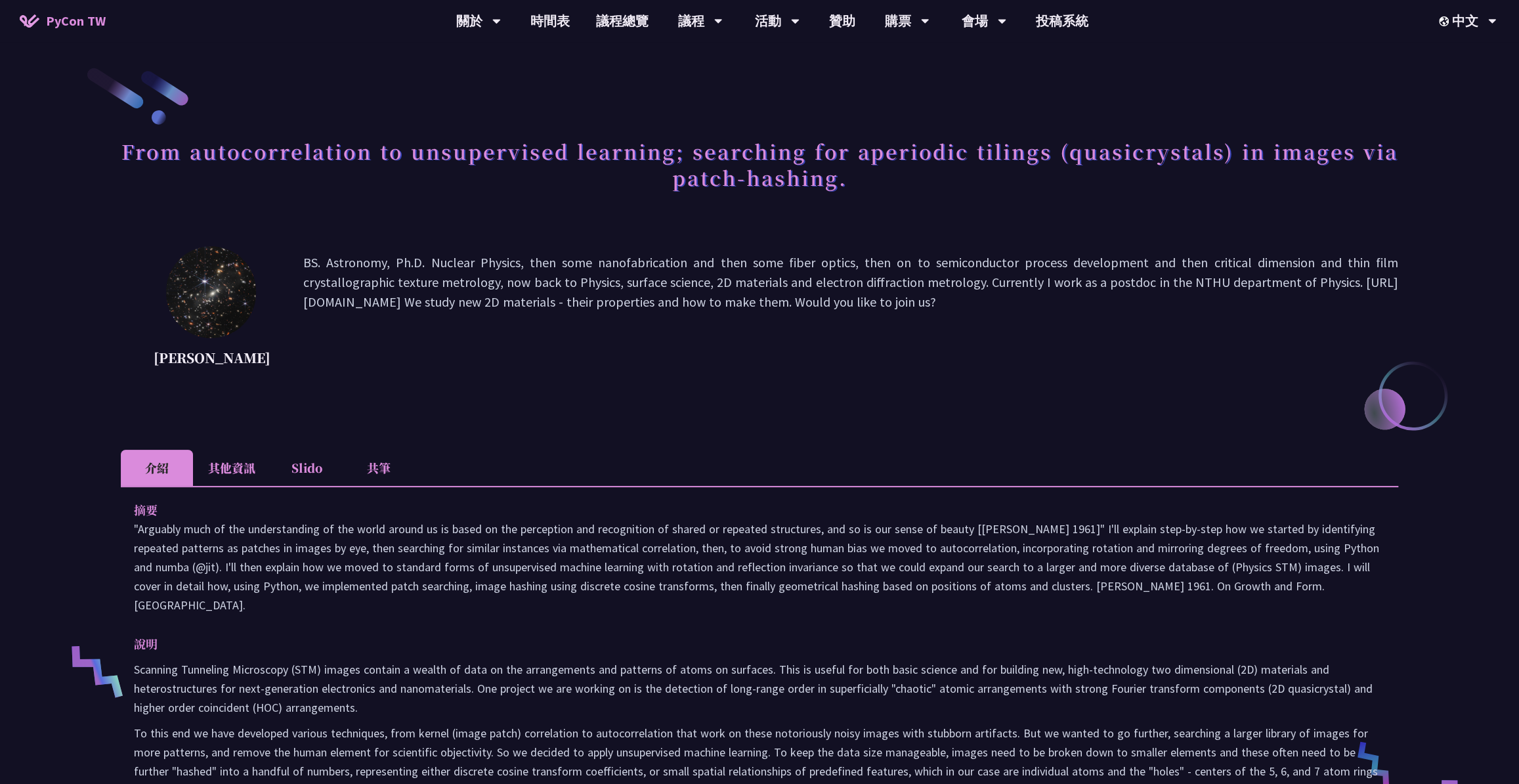
click at [447, 169] on h1 "From autocorrelation to unsupervised learning; searching for aperiodic tilings …" at bounding box center [759, 164] width 1277 height 66
click at [451, 156] on h1 "From autocorrelation to unsupervised learning; searching for aperiodic tilings …" at bounding box center [759, 164] width 1277 height 66
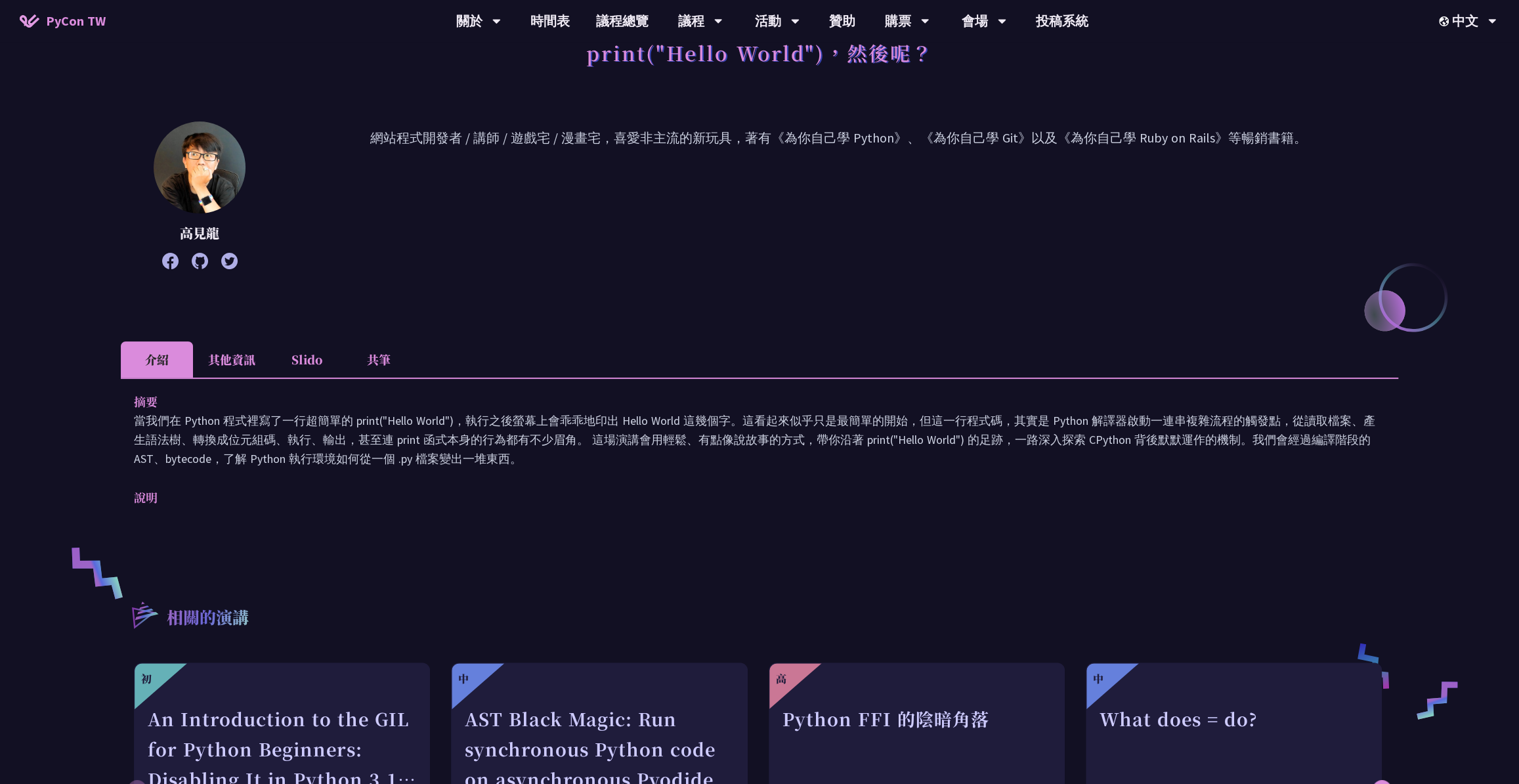
scroll to position [119, 0]
